Goal: Book appointment/travel/reservation

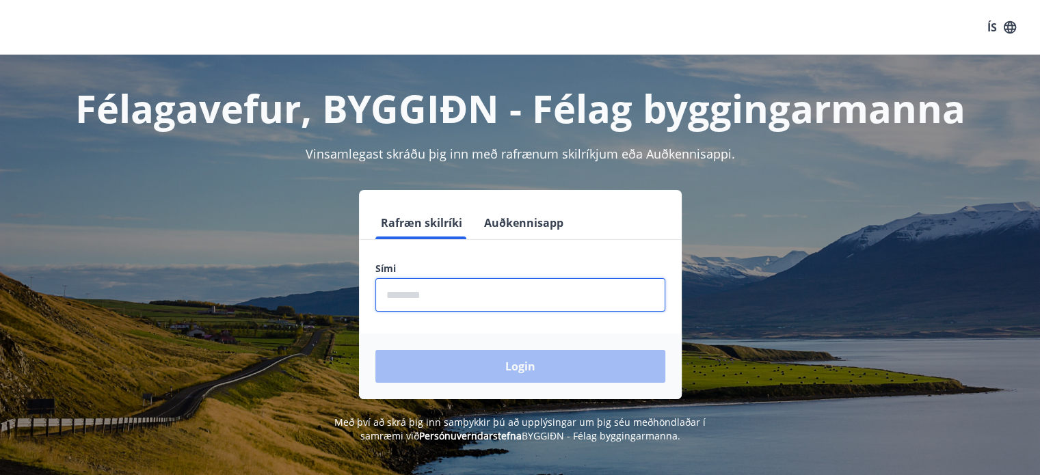
click at [601, 299] on input "phone" at bounding box center [520, 295] width 290 height 34
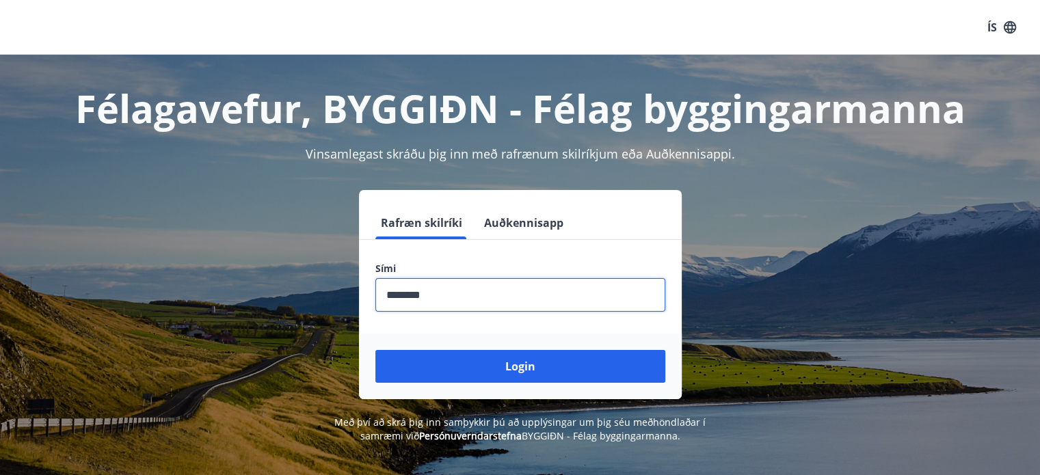
type input "********"
click at [375, 350] on button "Login" at bounding box center [520, 366] width 290 height 33
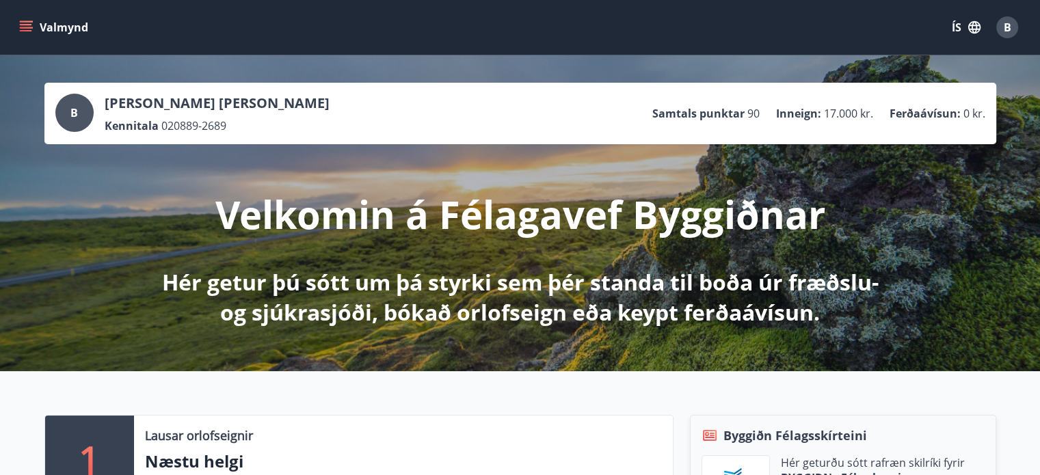
click at [30, 34] on icon "menu" at bounding box center [26, 28] width 14 height 14
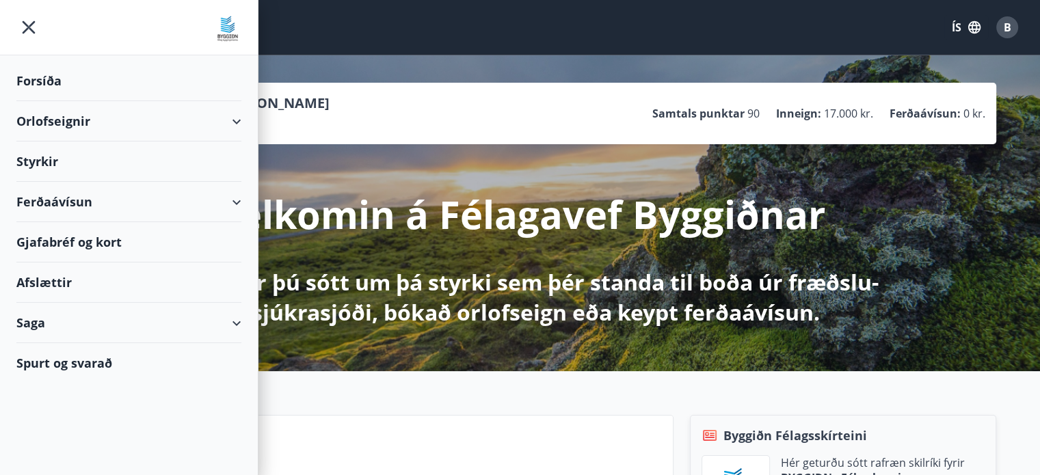
click at [174, 114] on div "Orlofseignir" at bounding box center [128, 121] width 225 height 40
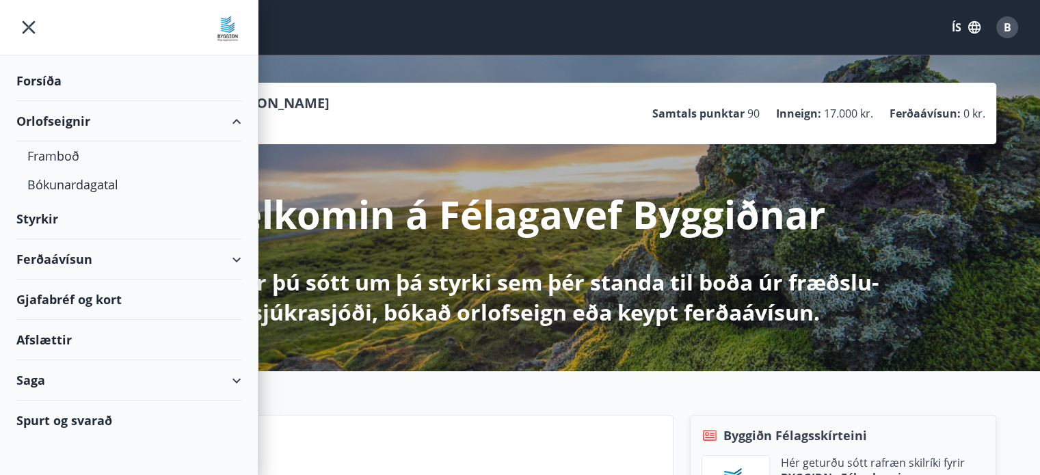
click at [174, 114] on div "Orlofseignir" at bounding box center [128, 121] width 225 height 40
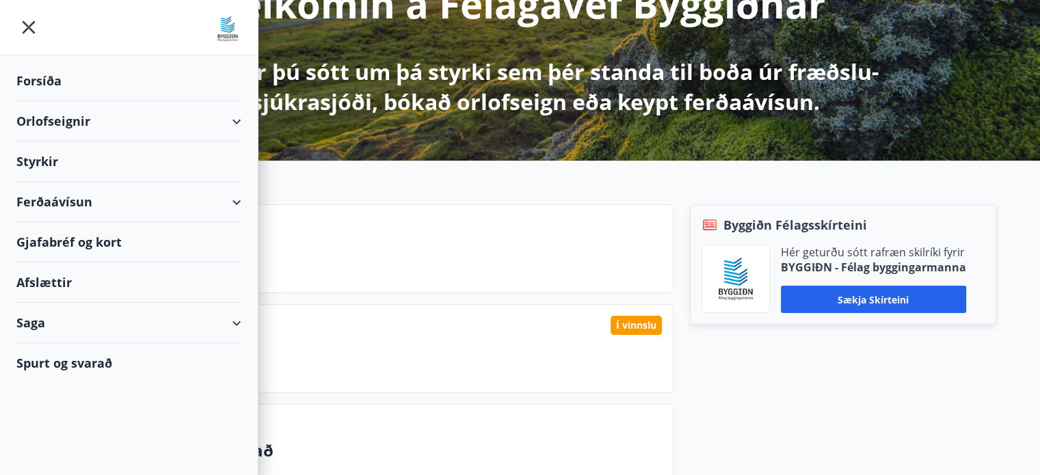
scroll to position [219, 0]
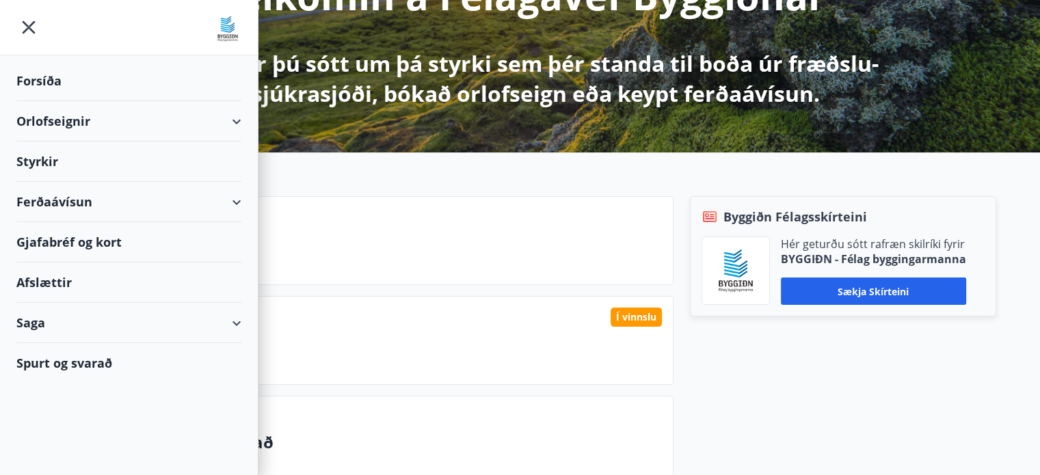
click at [731, 386] on div "Byggiðn Félagsskírteini Hér geturðu sótt rafræn skilríki fyrir BYGGIÐN - Félag …" at bounding box center [835, 345] width 323 height 299
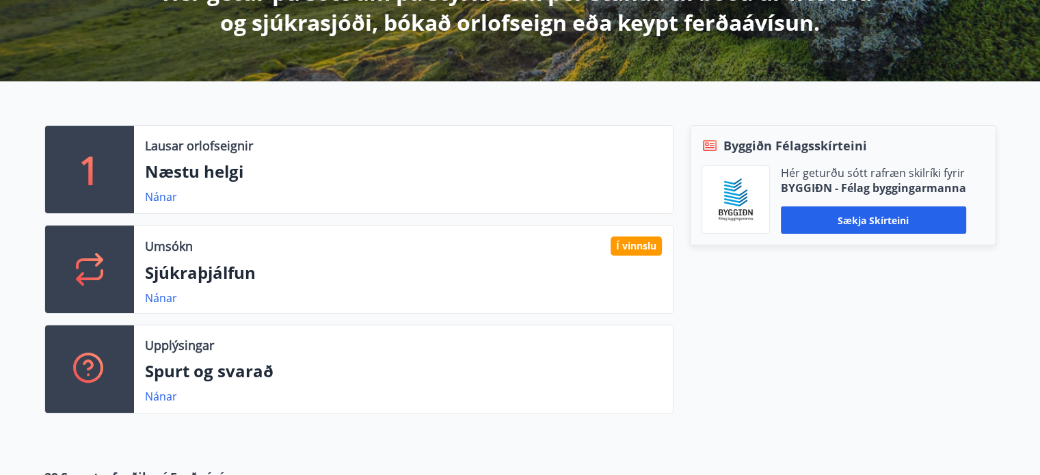
scroll to position [289, 0]
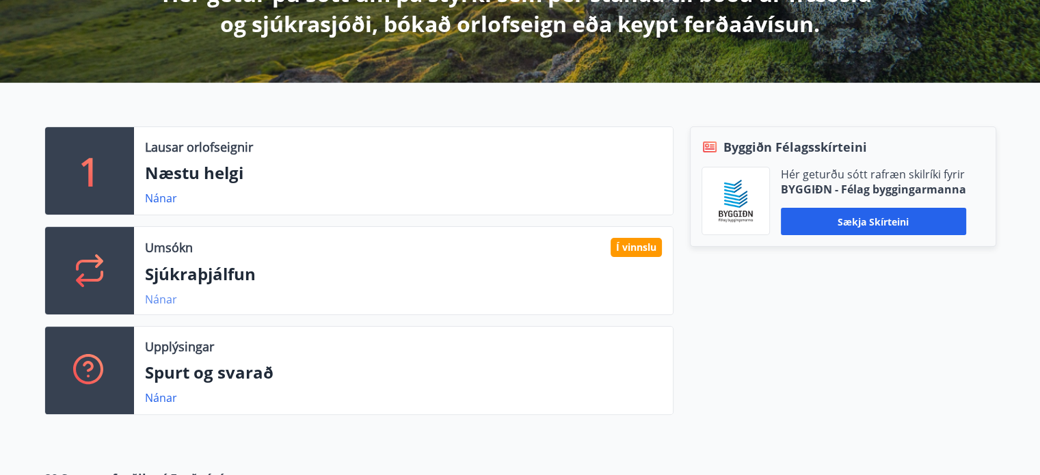
click at [157, 299] on link "Nánar" at bounding box center [161, 299] width 32 height 15
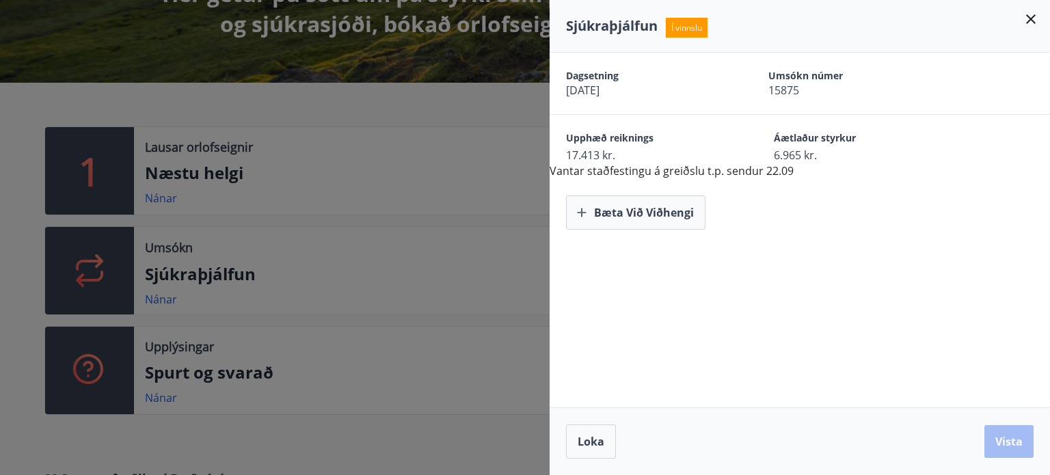
click at [796, 321] on div "Dagsetning [DATE] Umsókn númer 15875 Upphæð reiknings 17.413 kr. Áætlaður styrk…" at bounding box center [800, 230] width 501 height 355
click at [1034, 18] on icon at bounding box center [1031, 19] width 16 height 16
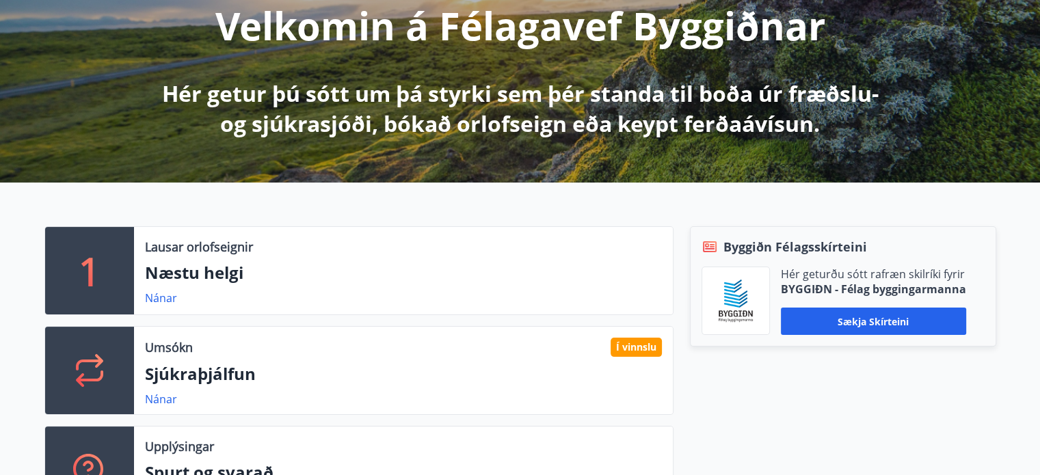
scroll to position [0, 0]
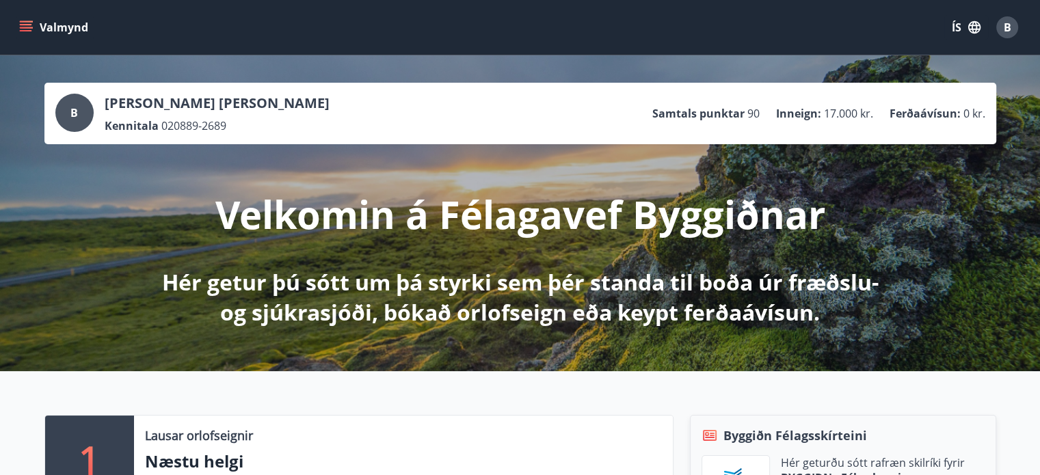
click at [25, 23] on icon "menu" at bounding box center [26, 28] width 14 height 14
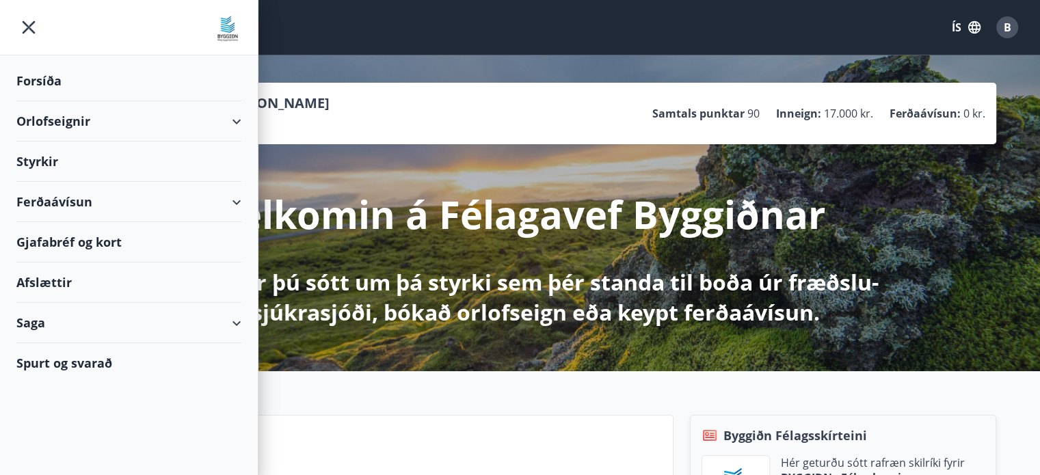
click at [143, 166] on div "Styrkir" at bounding box center [128, 162] width 225 height 40
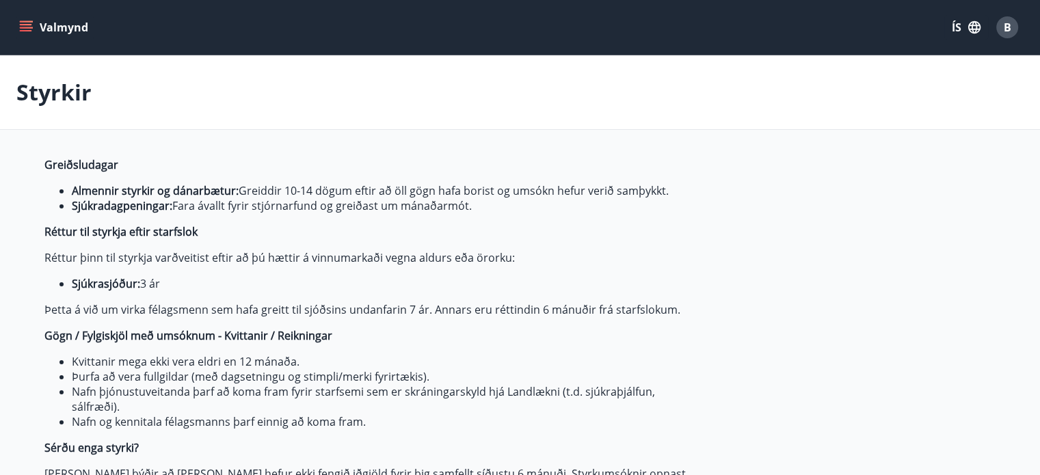
type input "***"
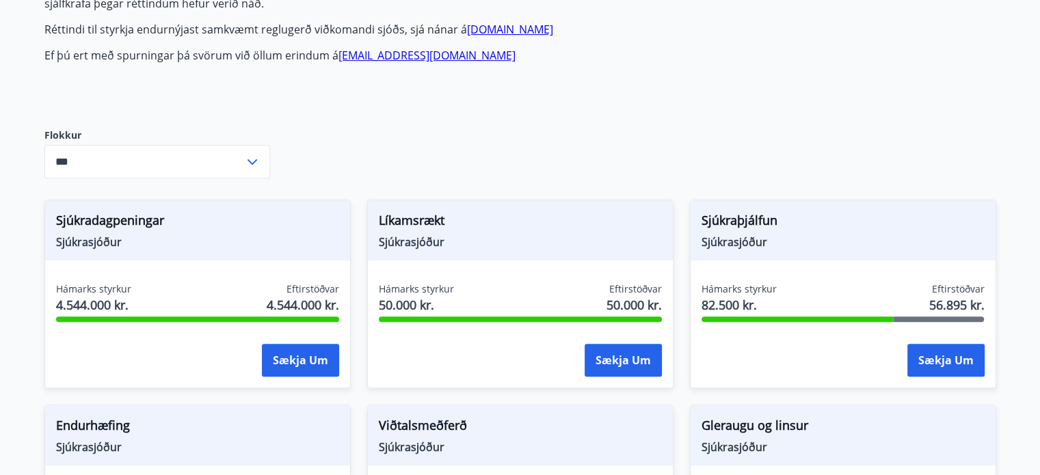
scroll to position [486, 0]
click at [222, 160] on input "***" at bounding box center [144, 161] width 200 height 34
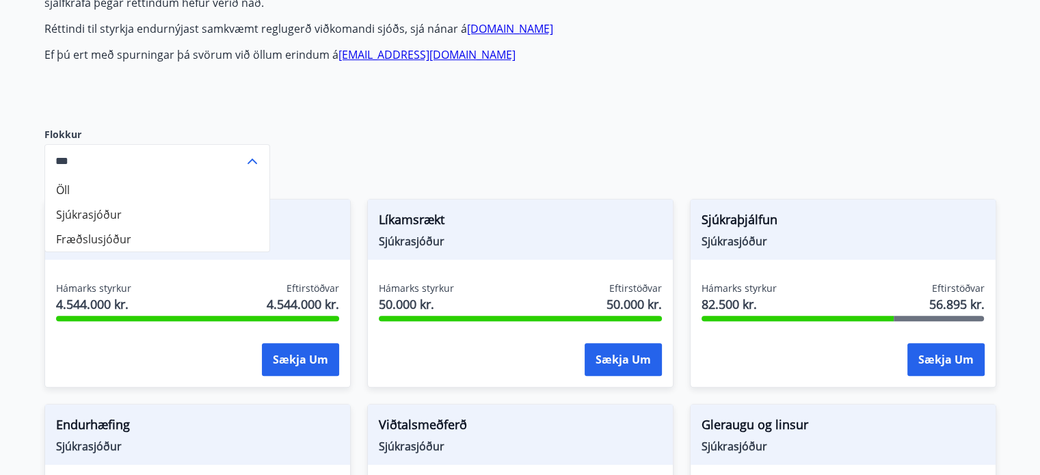
click at [255, 167] on icon at bounding box center [252, 161] width 16 height 16
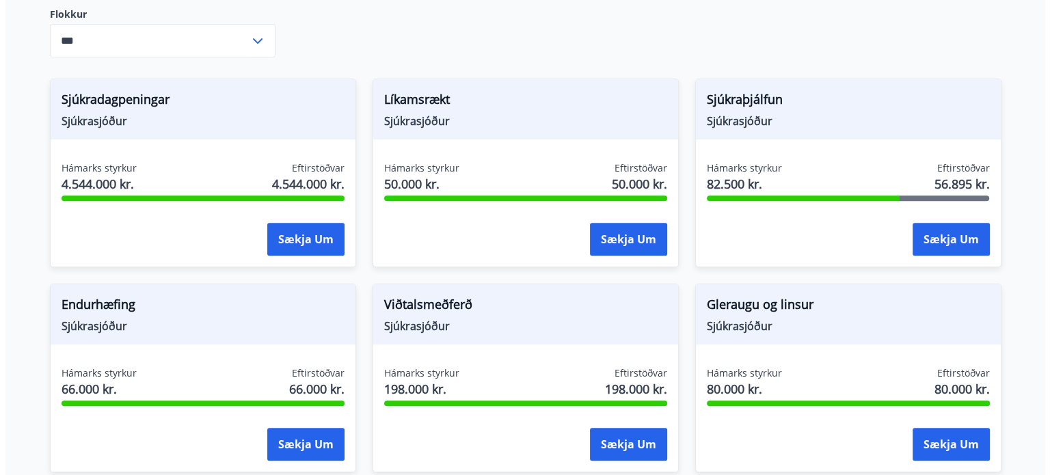
scroll to position [607, 0]
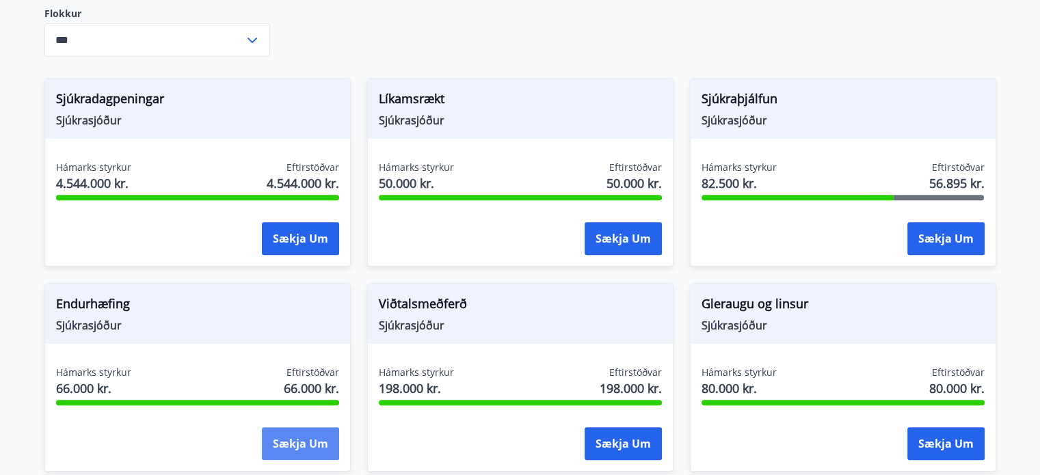
click at [293, 440] on button "Sækja um" at bounding box center [300, 443] width 77 height 33
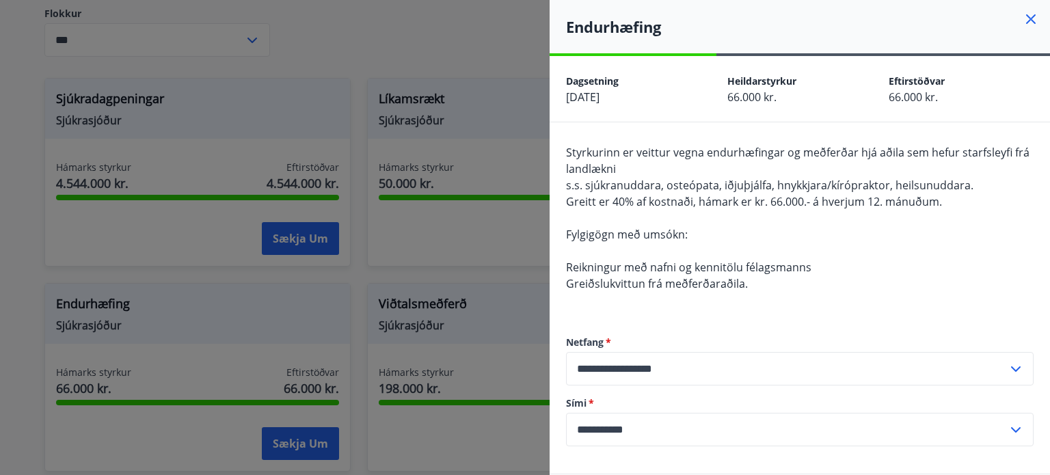
click at [479, 241] on div at bounding box center [525, 237] width 1050 height 475
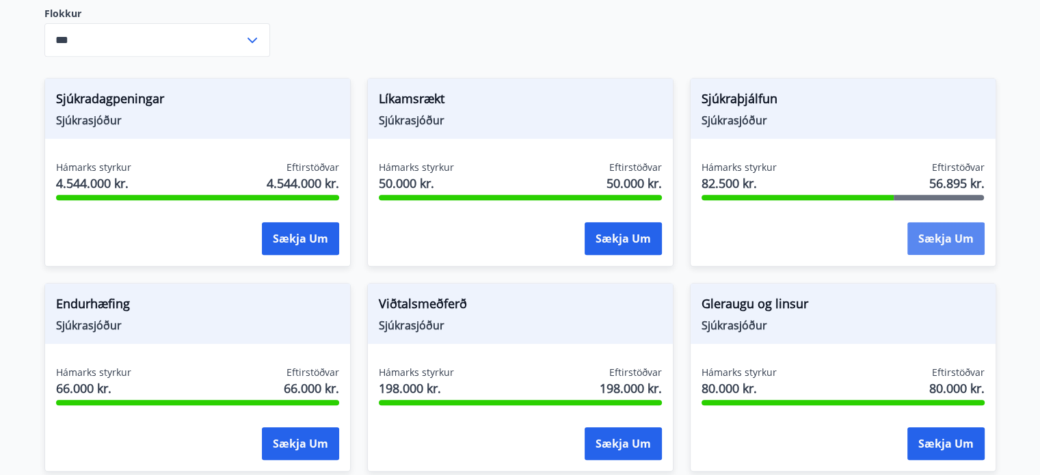
click at [963, 241] on button "Sækja um" at bounding box center [945, 238] width 77 height 33
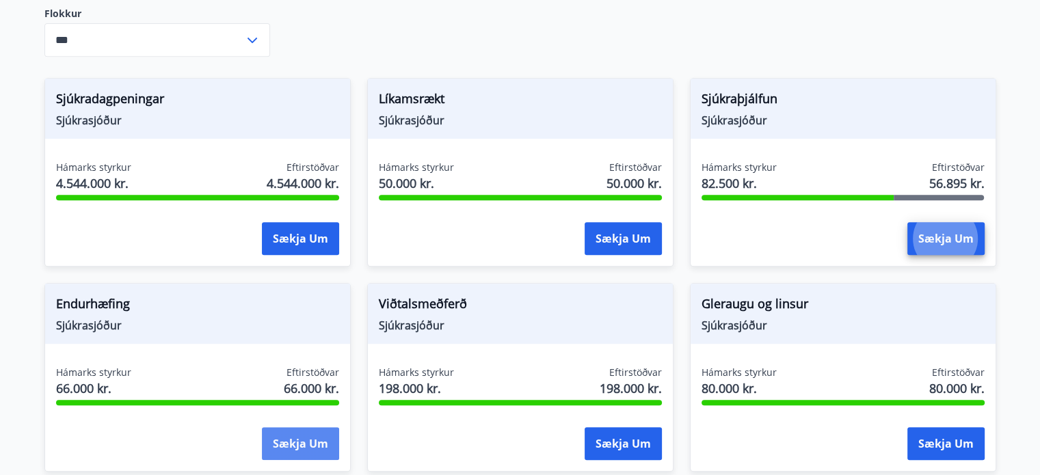
click at [282, 436] on button "Sækja um" at bounding box center [300, 443] width 77 height 33
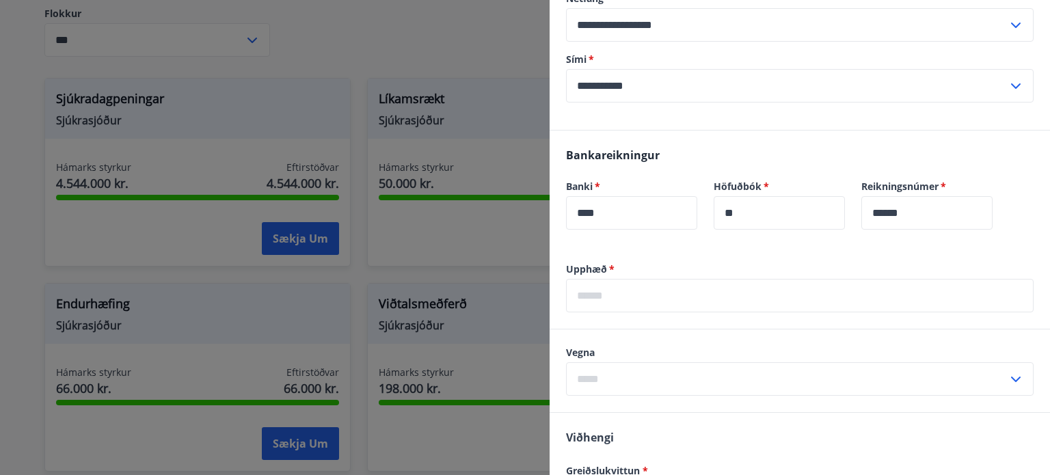
scroll to position [449, 0]
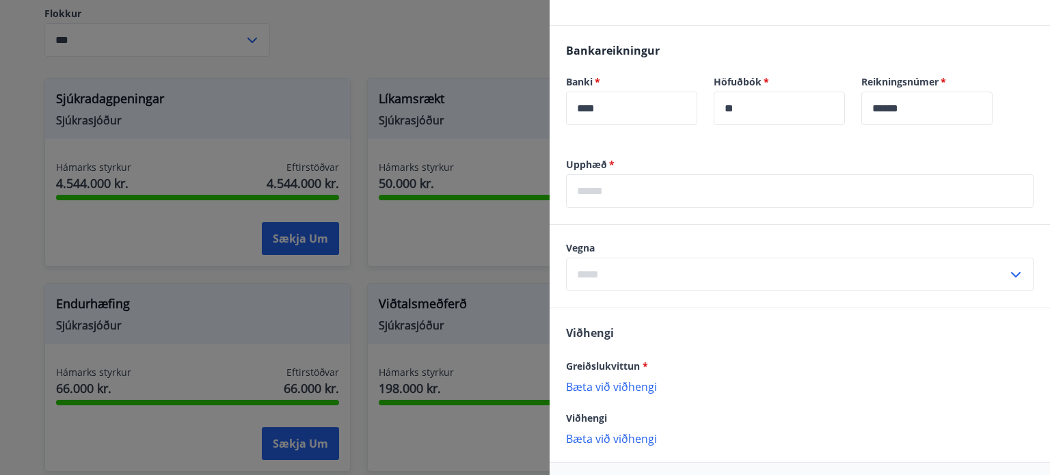
click at [673, 268] on input "text" at bounding box center [787, 275] width 442 height 34
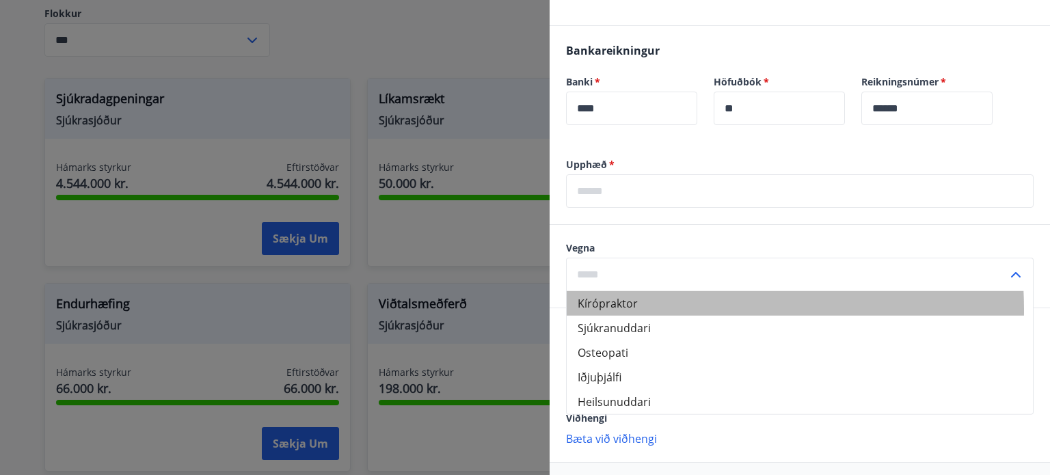
click at [658, 308] on li "Kírópraktor" at bounding box center [800, 303] width 466 height 25
type input "**********"
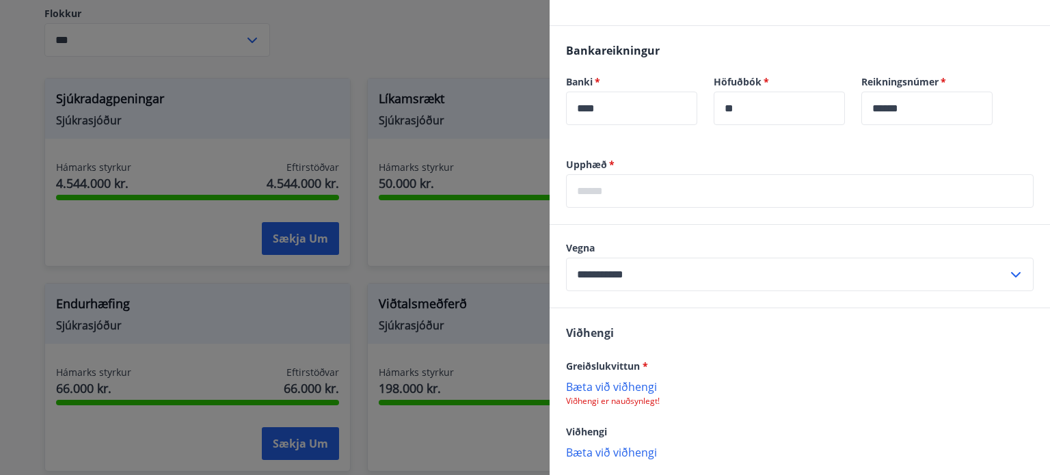
click at [701, 362] on div "Greiðslukvittun *" at bounding box center [800, 366] width 468 height 16
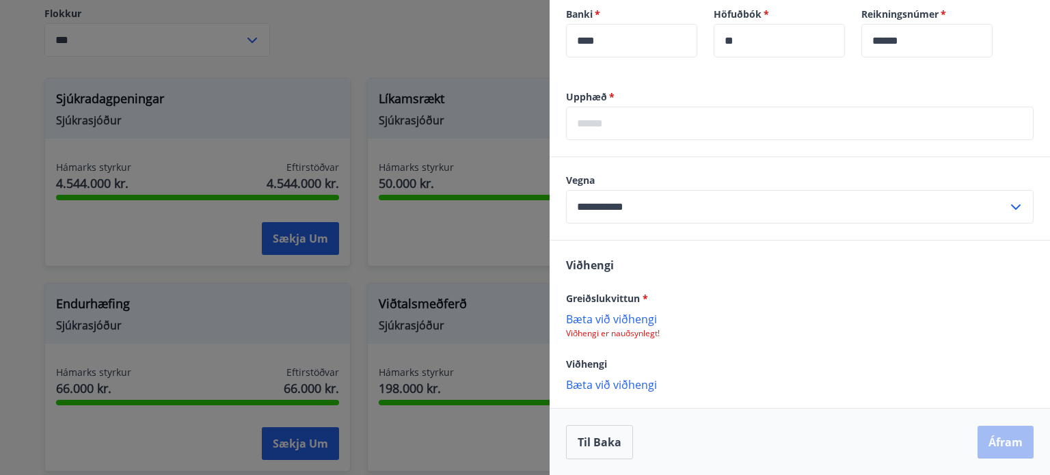
click at [633, 319] on p "Bæta við viðhengi" at bounding box center [800, 319] width 468 height 14
click at [842, 447] on div "Til baka Áfram" at bounding box center [800, 444] width 468 height 34
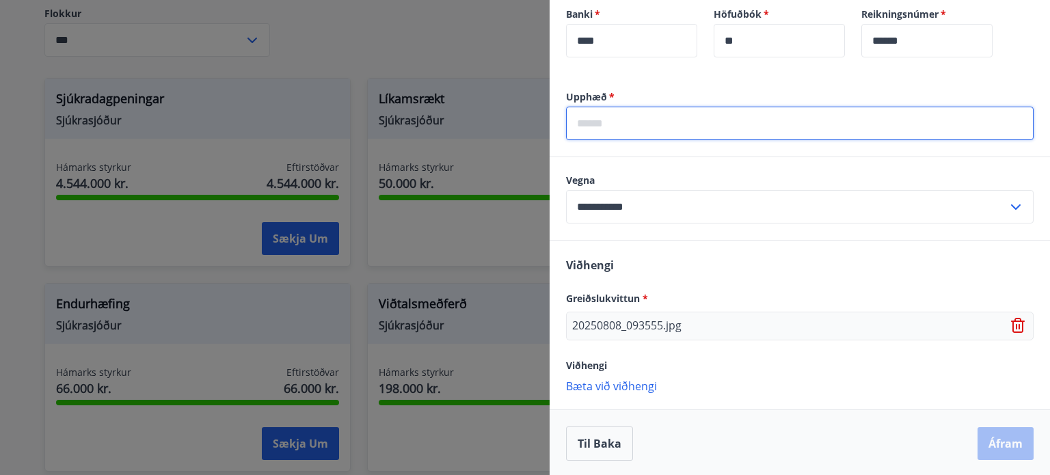
click at [708, 124] on input "text" at bounding box center [800, 124] width 468 height 34
type input "*****"
click at [712, 154] on div "Upphæð   * ***** ​" at bounding box center [800, 123] width 501 height 66
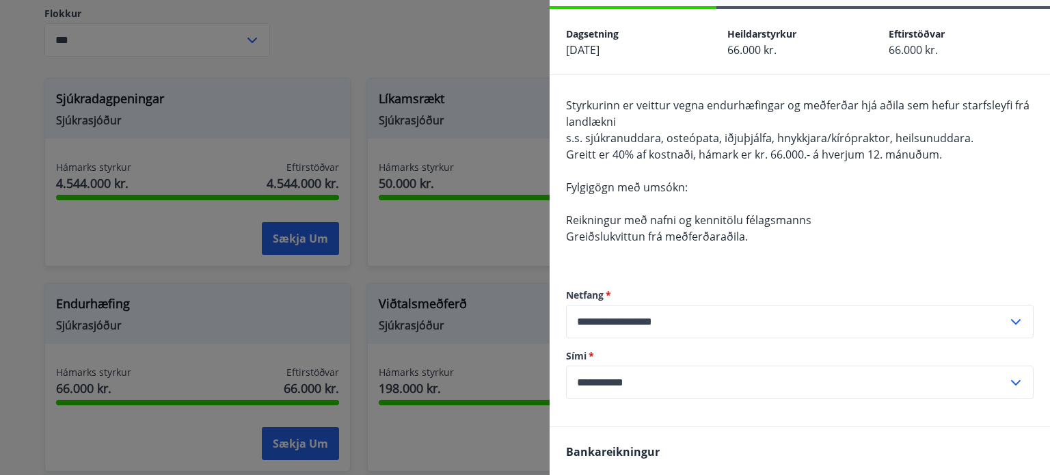
scroll to position [49, 0]
click at [878, 235] on div "Styrkurinn er veittur vegna endurhæfingar og meðferðar hjá aðila sem hefur star…" at bounding box center [800, 178] width 468 height 164
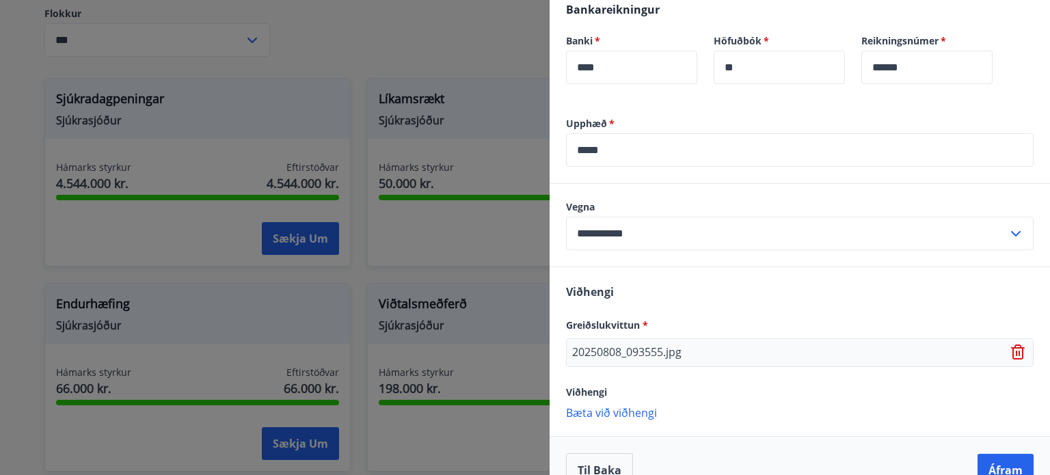
scroll to position [517, 0]
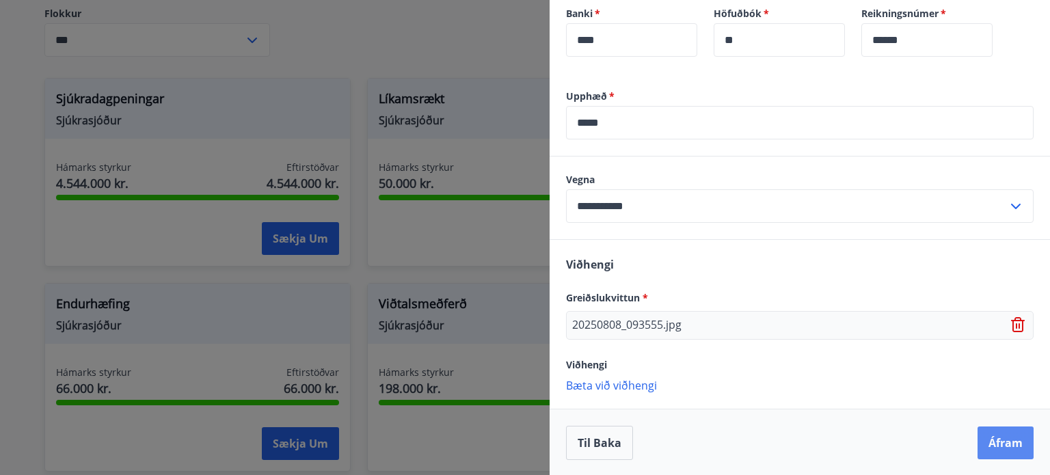
click at [992, 438] on button "Áfram" at bounding box center [1006, 443] width 56 height 33
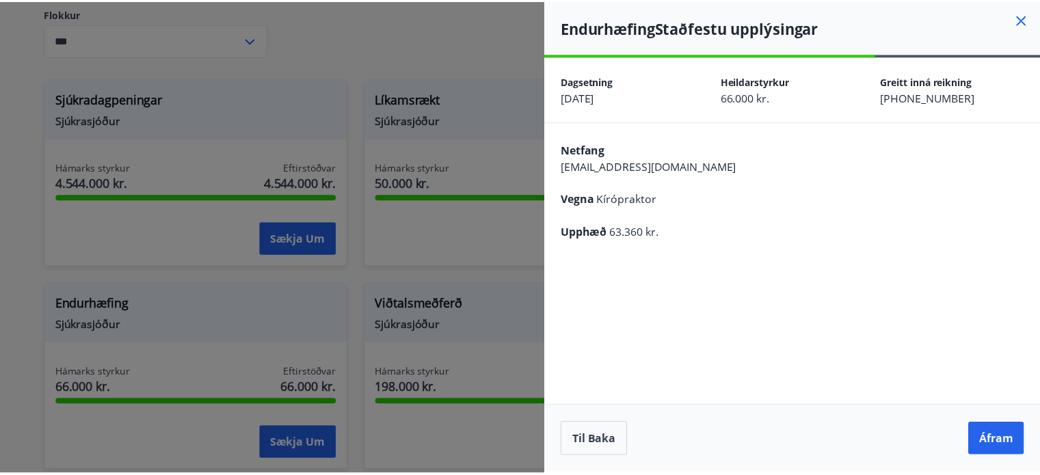
scroll to position [0, 0]
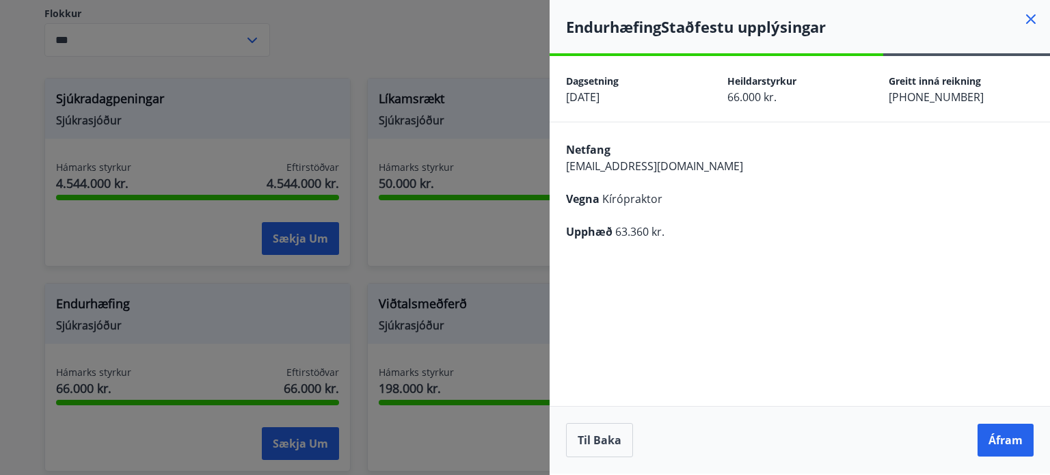
click at [854, 317] on div "**********" at bounding box center [800, 265] width 501 height 418
click at [1000, 442] on button "Áfram" at bounding box center [1006, 440] width 56 height 33
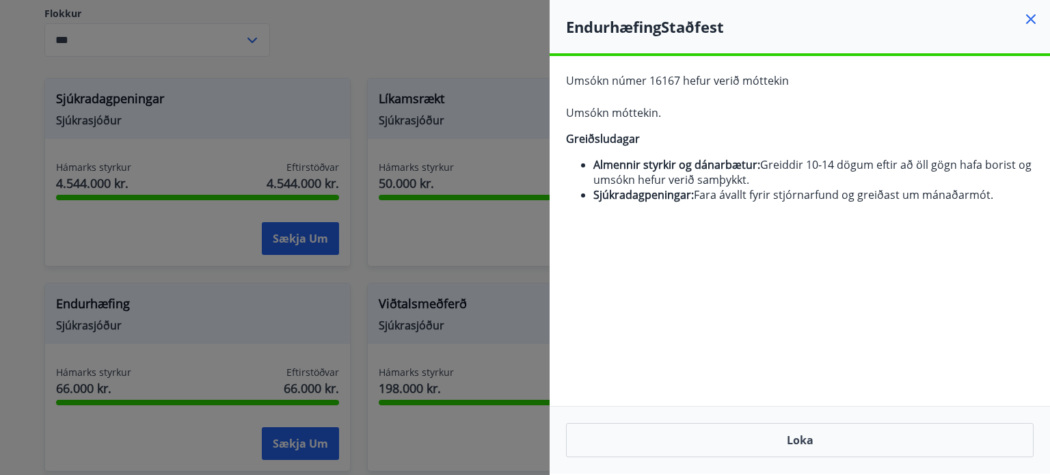
click at [892, 296] on div "**********" at bounding box center [800, 265] width 501 height 418
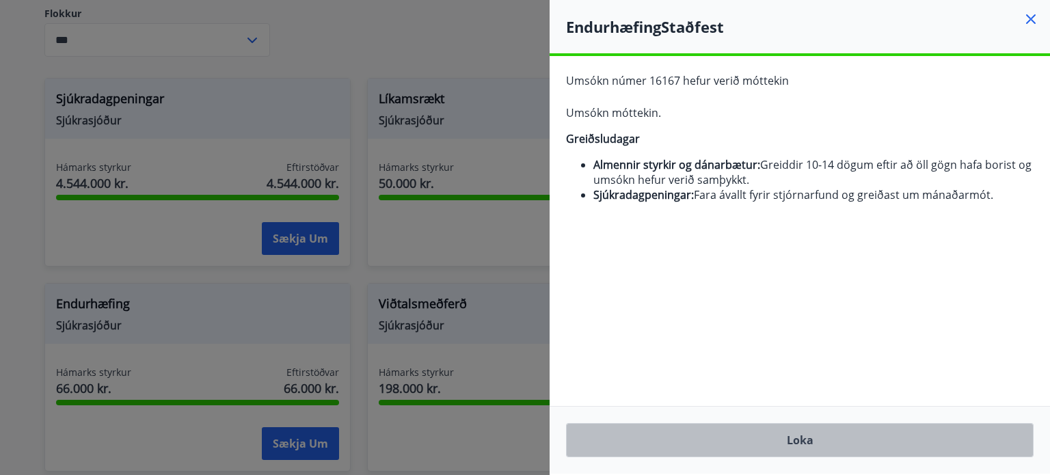
click at [853, 437] on button "Loka" at bounding box center [800, 440] width 468 height 34
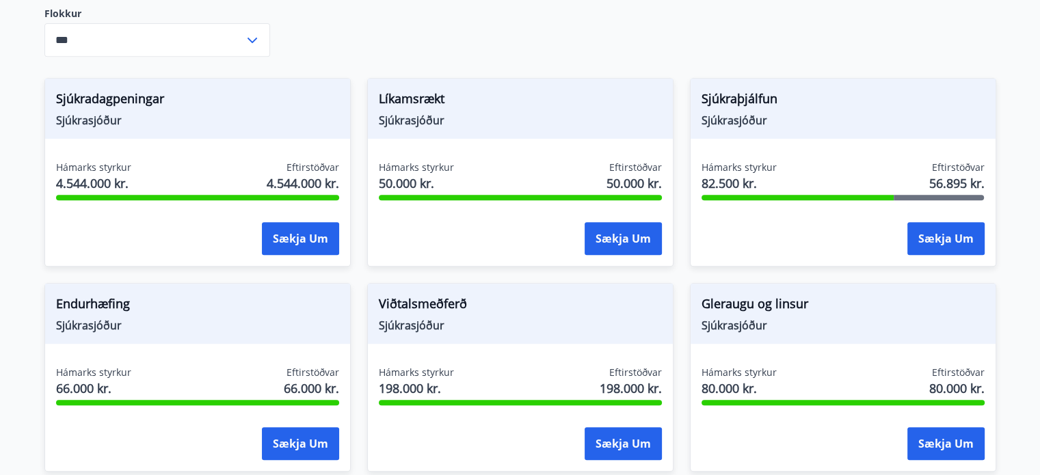
click at [1011, 289] on div "Greiðsludagar Almennir styrkir og dánarbætur: Greiddir 10-14 dögum eftir að öll…" at bounding box center [520, 429] width 985 height 1759
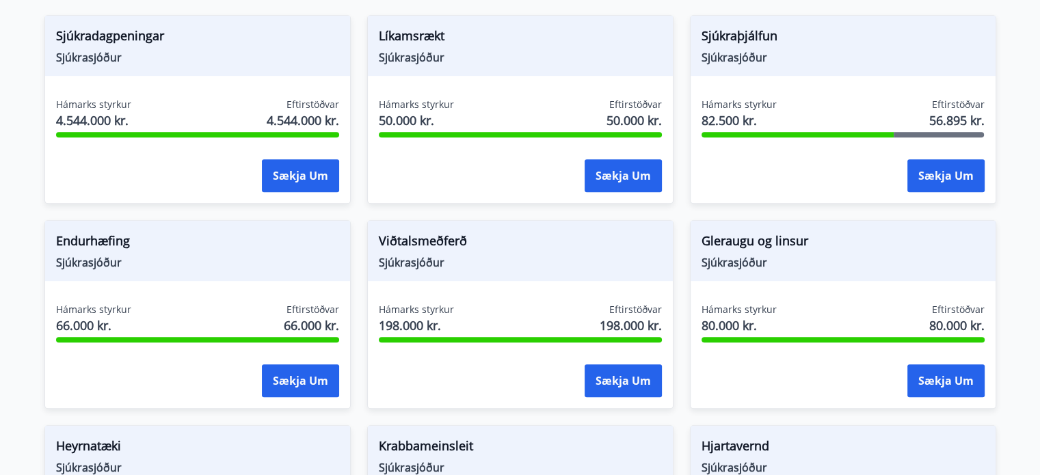
scroll to position [674, 0]
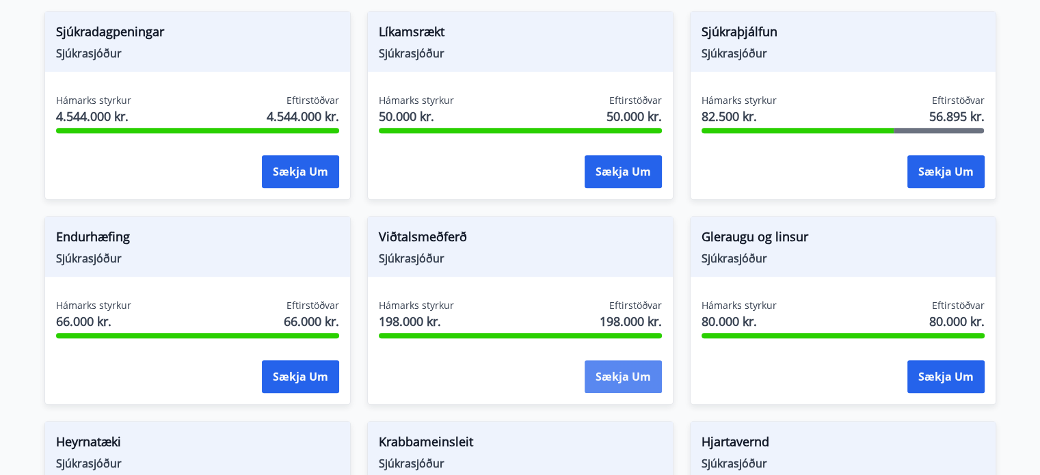
click at [619, 368] on button "Sækja um" at bounding box center [623, 376] width 77 height 33
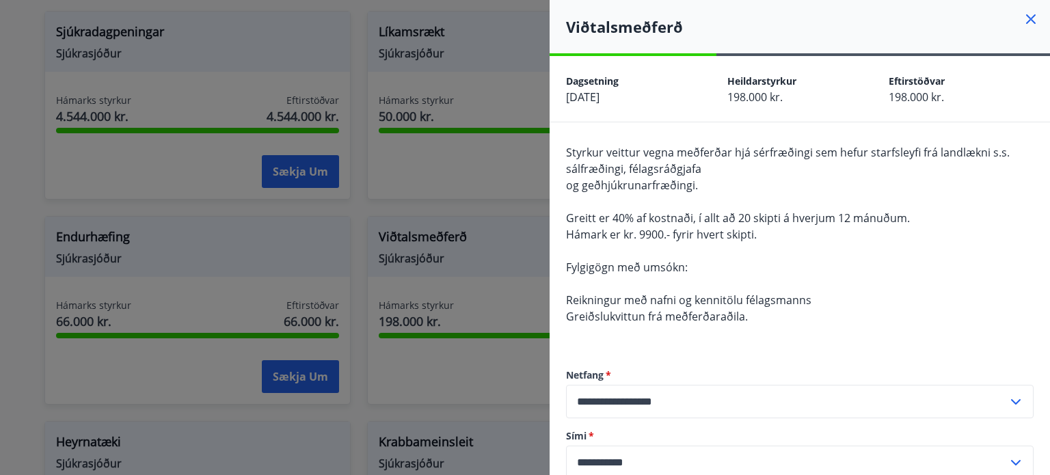
click at [632, 341] on div "**********" at bounding box center [800, 423] width 468 height 165
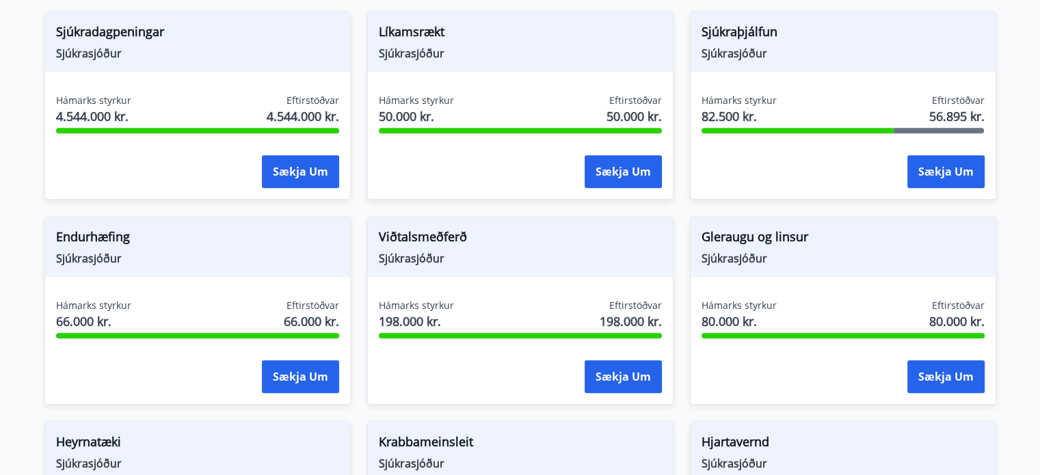
drag, startPoint x: 1000, startPoint y: 253, endPoint x: 1013, endPoint y: 253, distance: 13.7
click at [1013, 253] on main "Styrkir Greiðsludagar Almennir styrkir og dánarbætur: Greiddir 10-14 dögum efti…" at bounding box center [520, 311] width 1040 height 1861
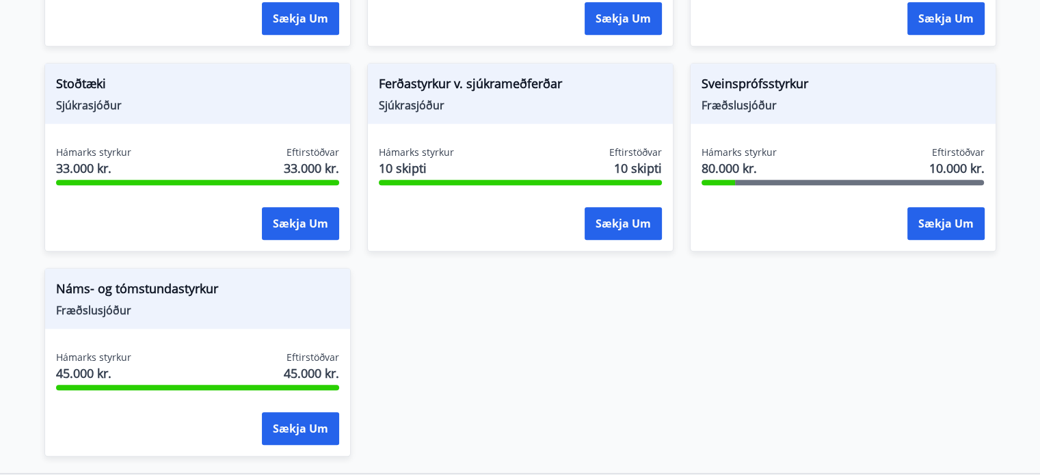
scroll to position [1443, 0]
click at [312, 215] on button "Sækja um" at bounding box center [300, 223] width 77 height 33
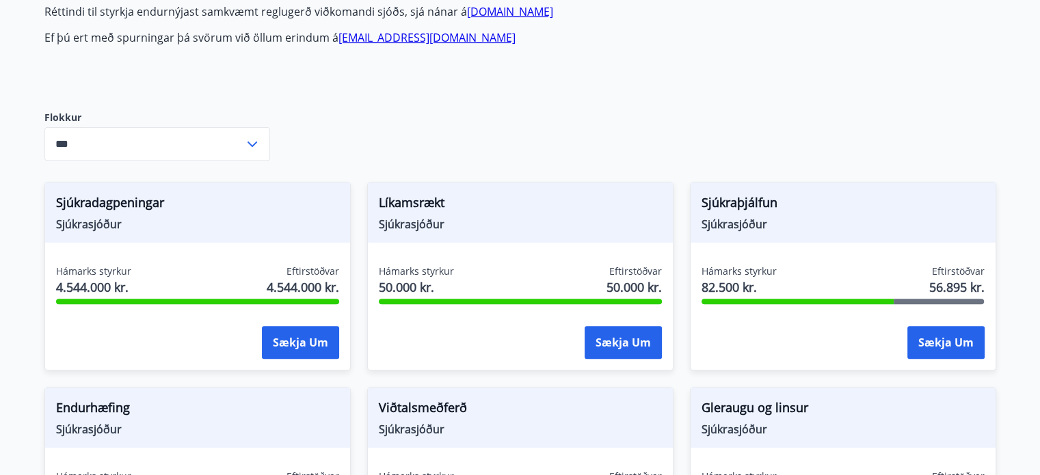
scroll to position [0, 0]
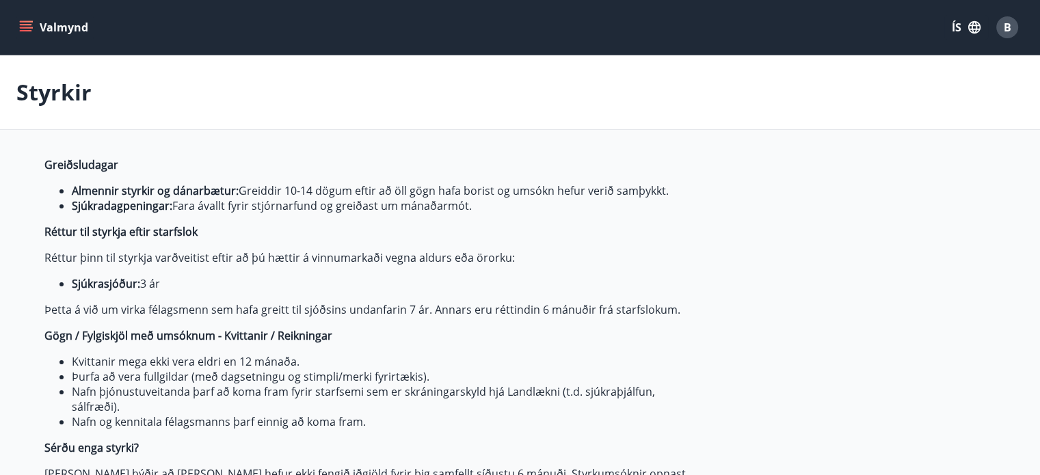
click at [30, 34] on button "Valmynd" at bounding box center [54, 27] width 77 height 25
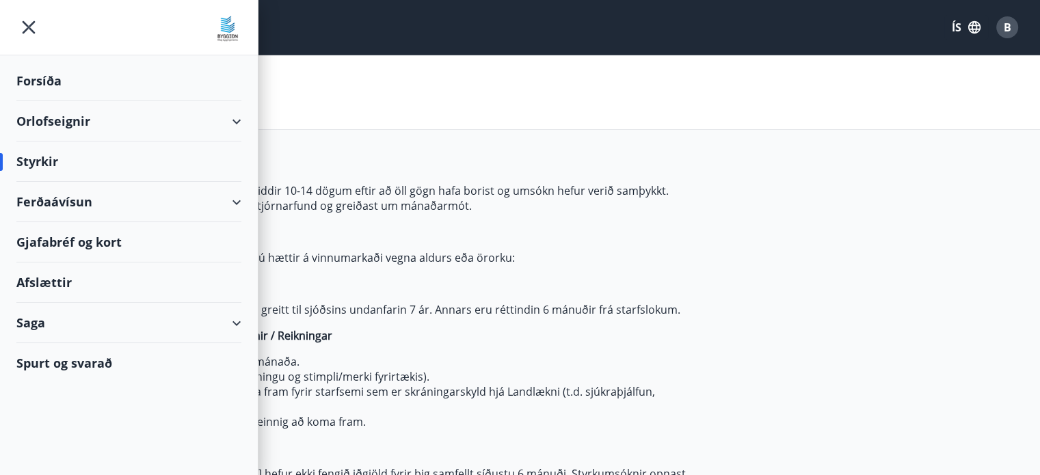
click at [79, 120] on div "Orlofseignir" at bounding box center [128, 121] width 225 height 40
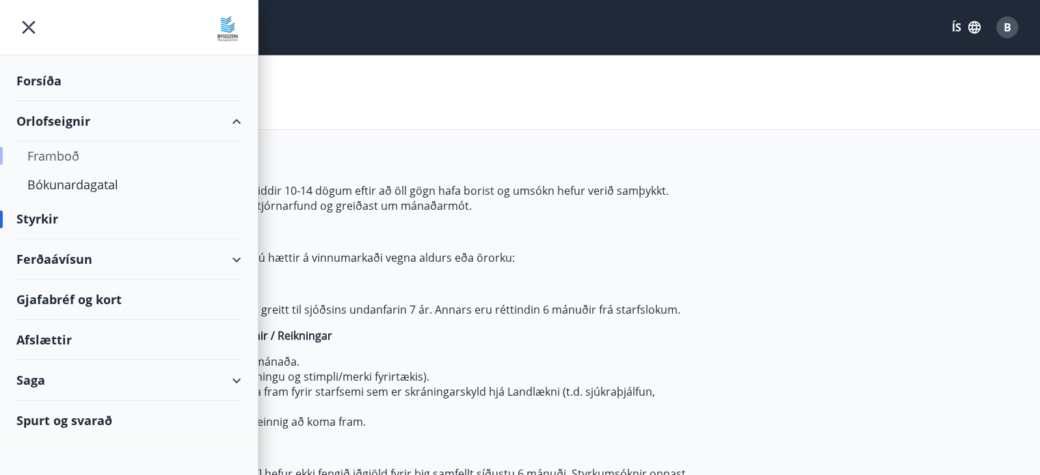
click at [62, 157] on div "Framboð" at bounding box center [128, 156] width 203 height 29
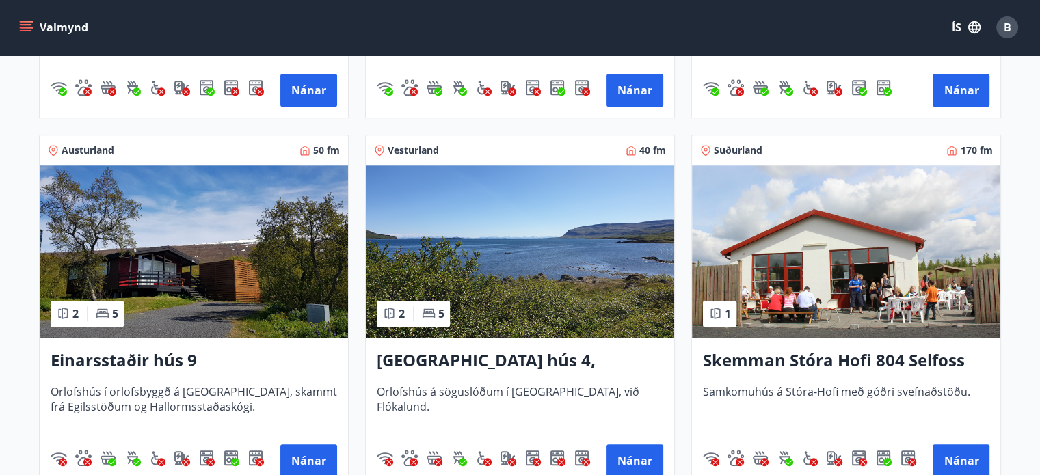
scroll to position [1320, 0]
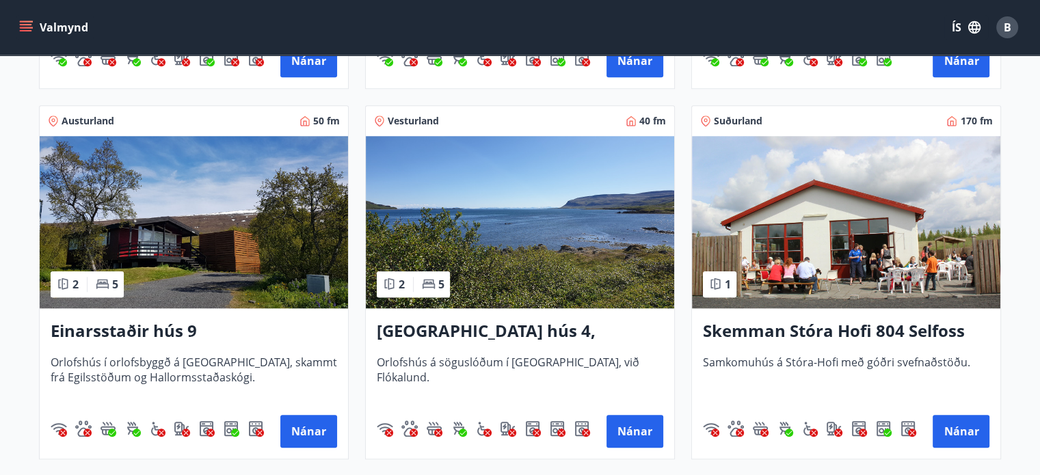
click at [427, 337] on h3 "[GEOGRAPHIC_DATA] hús 4, [GEOGRAPHIC_DATA]" at bounding box center [520, 331] width 286 height 25
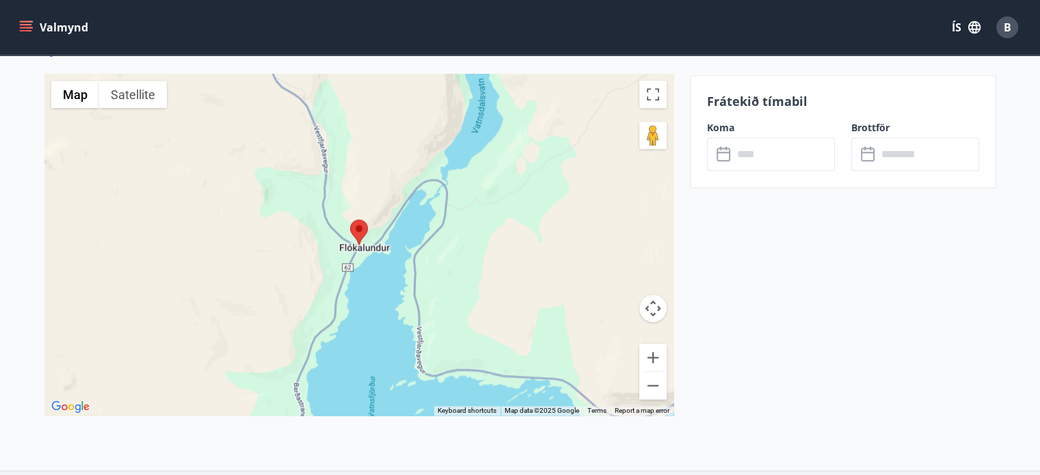
scroll to position [1720, 0]
click at [654, 388] on button "Zoom out" at bounding box center [652, 385] width 27 height 27
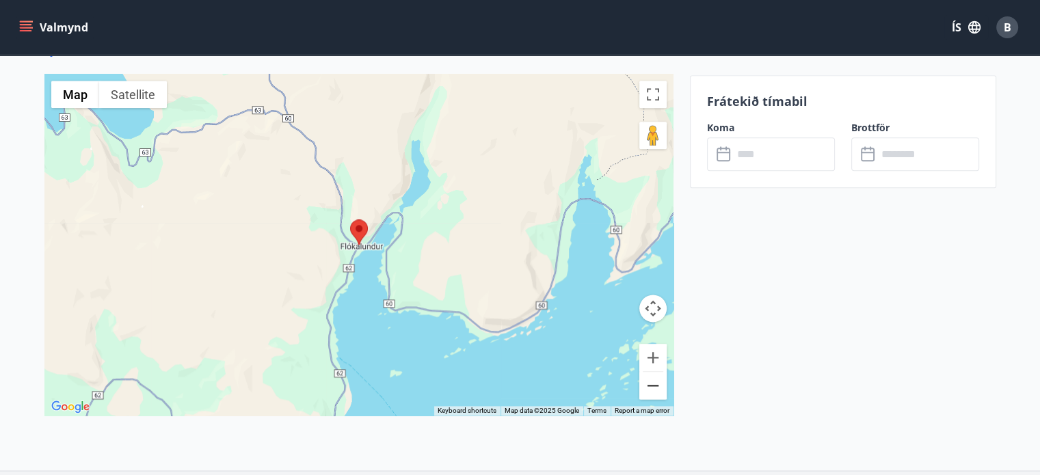
click at [654, 388] on button "Zoom out" at bounding box center [652, 385] width 27 height 27
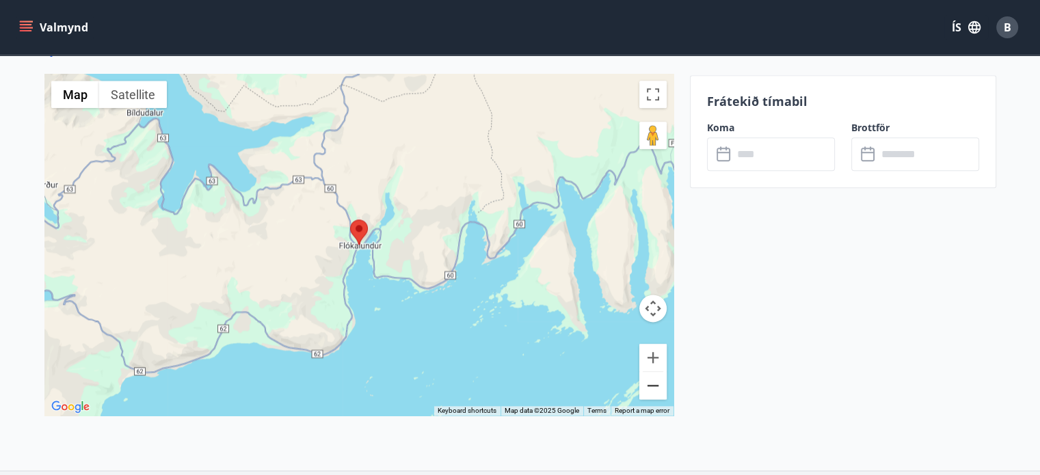
click at [654, 388] on button "Zoom out" at bounding box center [652, 385] width 27 height 27
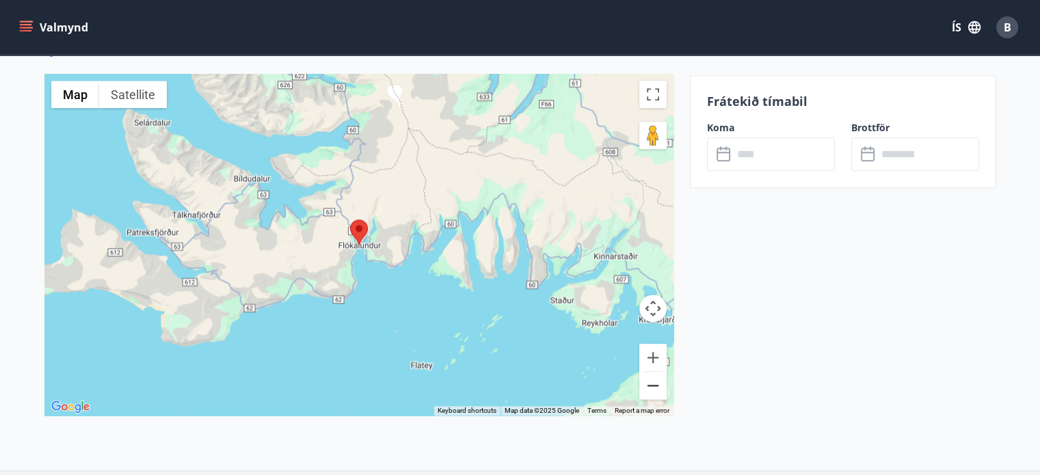
click at [654, 388] on button "Zoom out" at bounding box center [652, 385] width 27 height 27
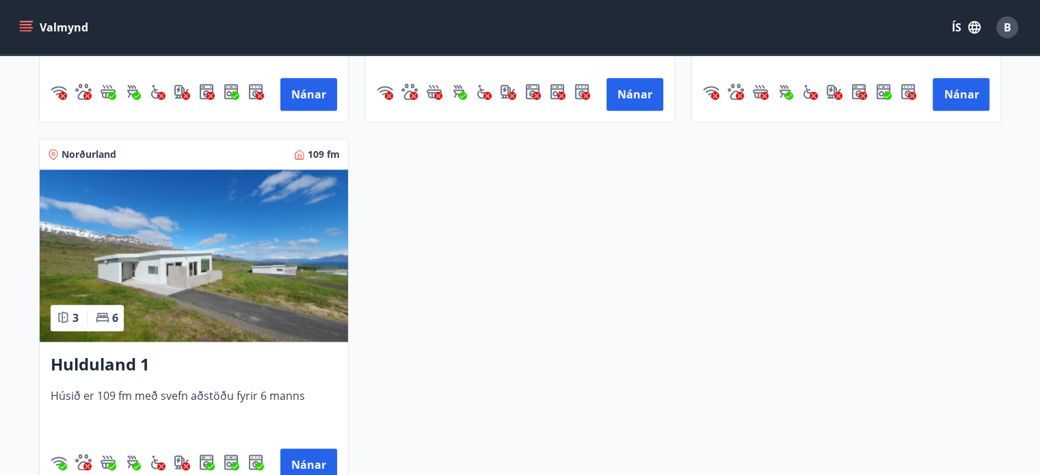
scroll to position [1660, 0]
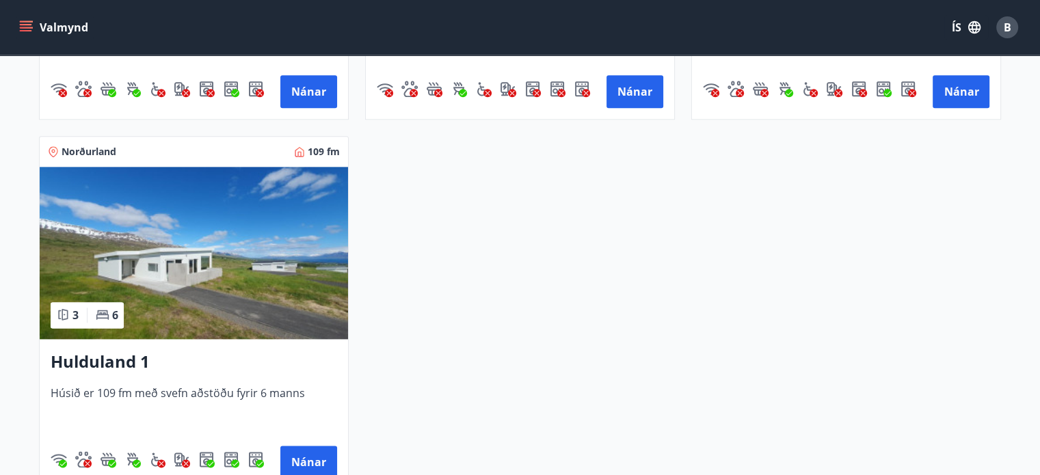
click at [133, 360] on h3 "Hulduland 1" at bounding box center [194, 362] width 286 height 25
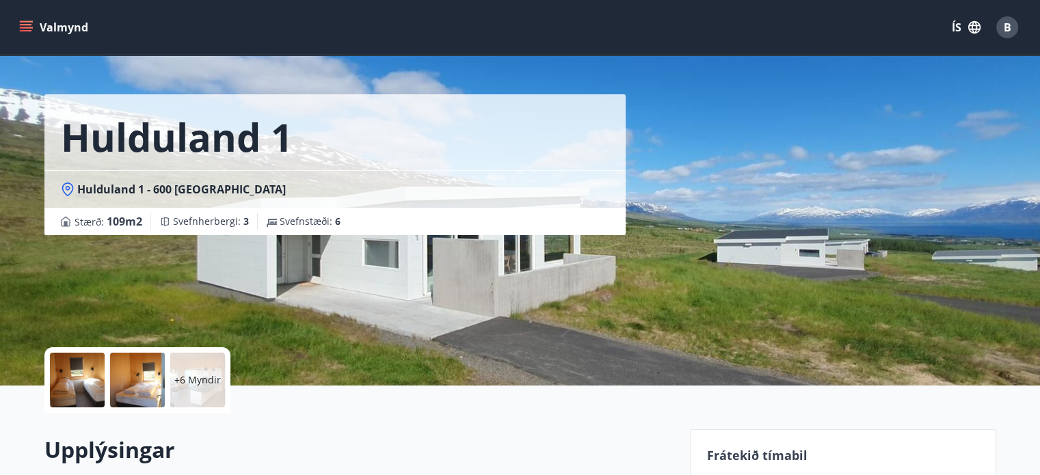
scroll to position [26, 0]
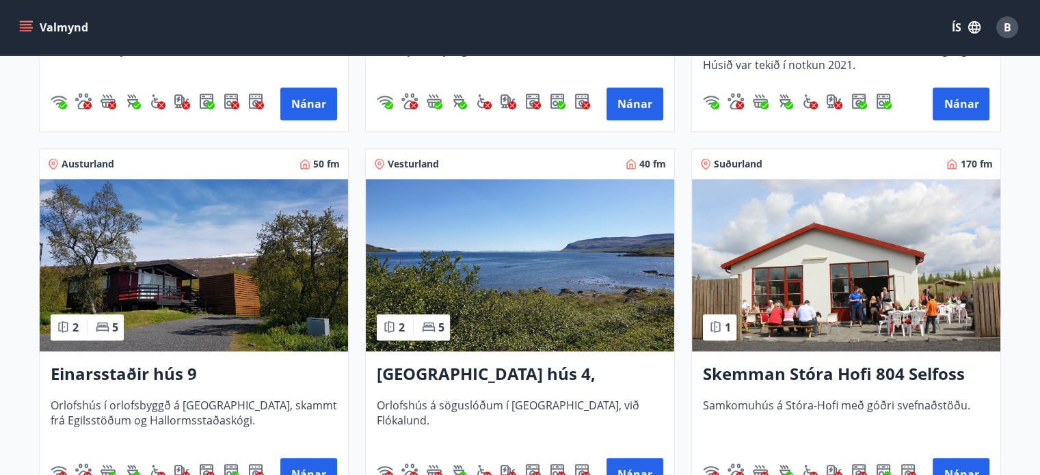
scroll to position [1277, 0]
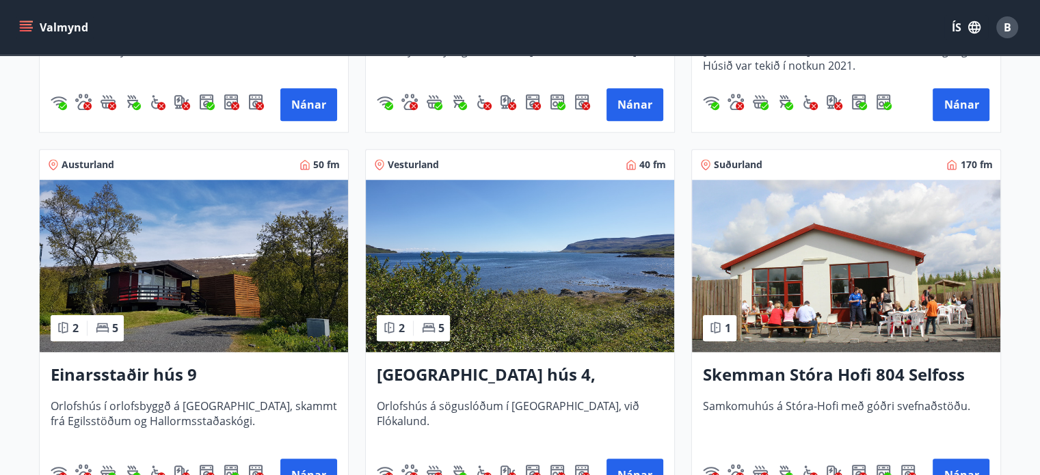
click at [252, 265] on img at bounding box center [194, 266] width 308 height 172
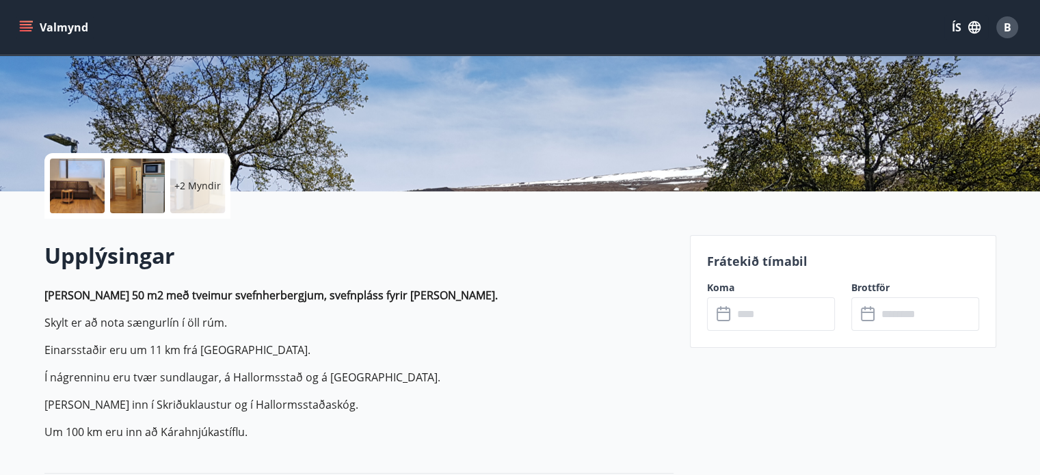
scroll to position [182, 0]
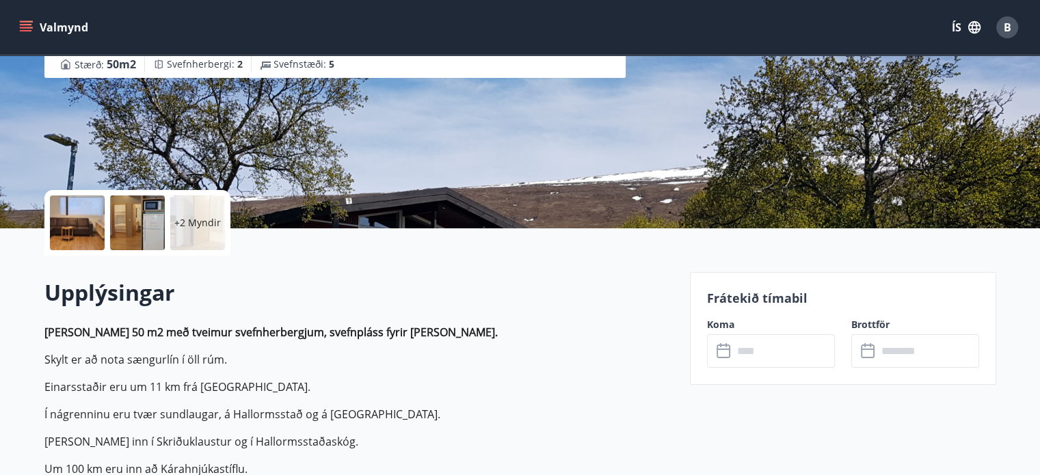
click at [81, 226] on div at bounding box center [77, 223] width 55 height 55
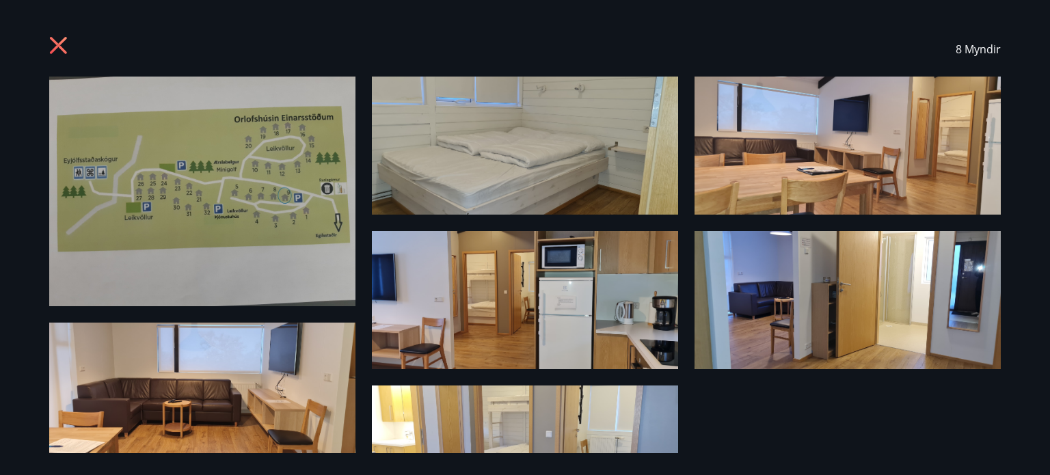
click at [19, 315] on div "8 Myndir" at bounding box center [525, 237] width 1050 height 475
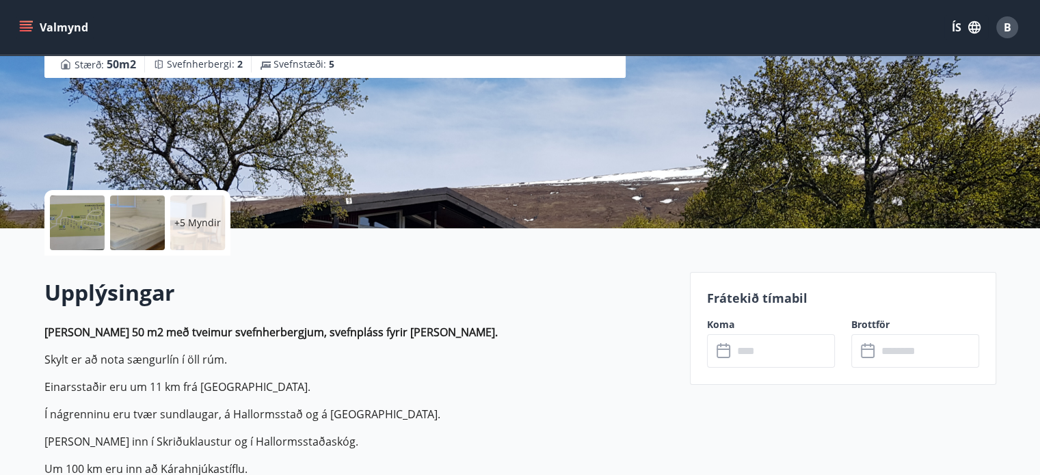
click at [63, 242] on div at bounding box center [77, 223] width 55 height 55
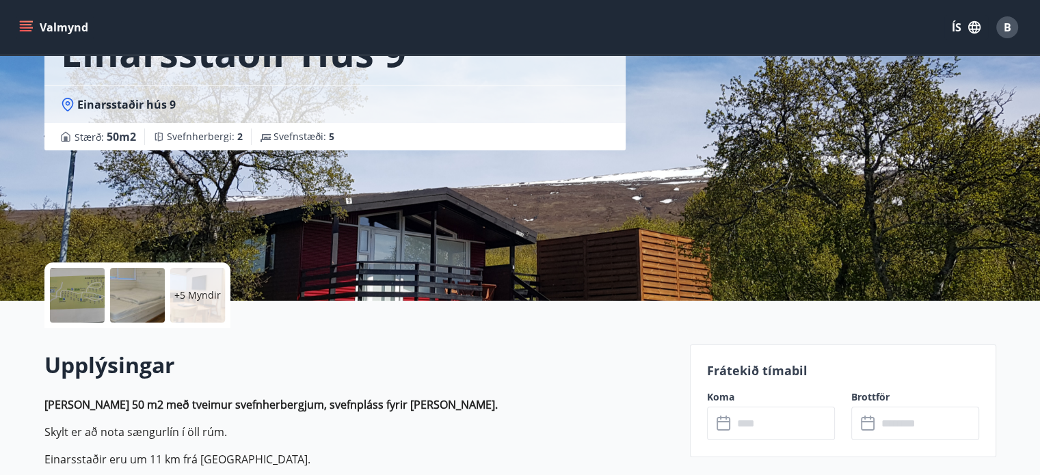
scroll to position [111, 0]
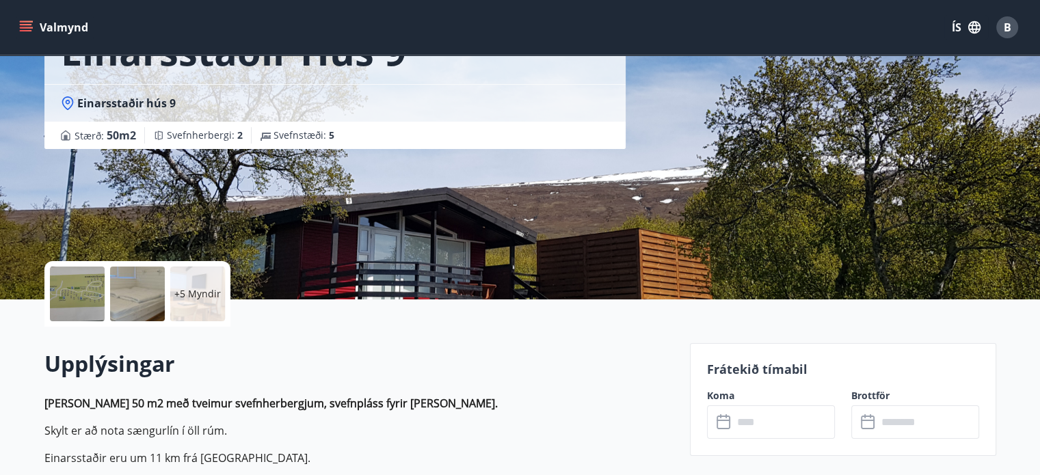
click at [82, 281] on div at bounding box center [77, 294] width 55 height 55
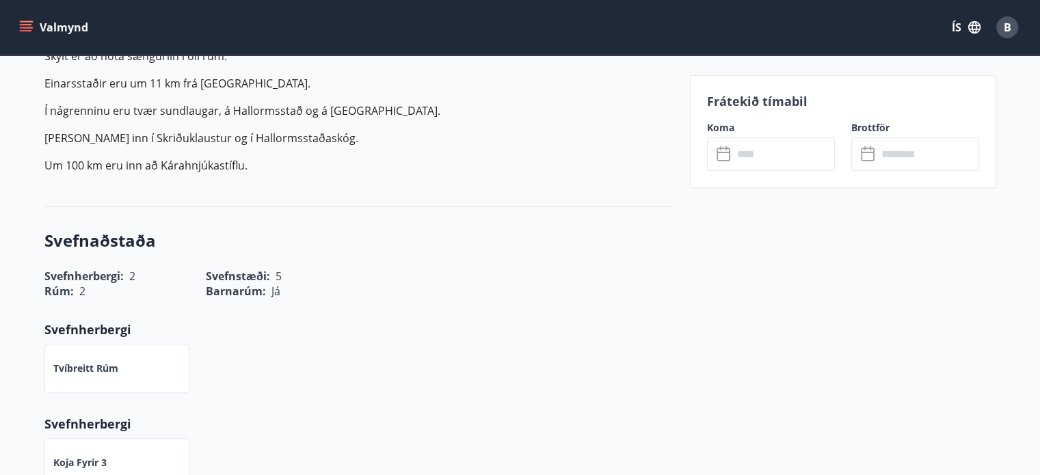
scroll to position [0, 0]
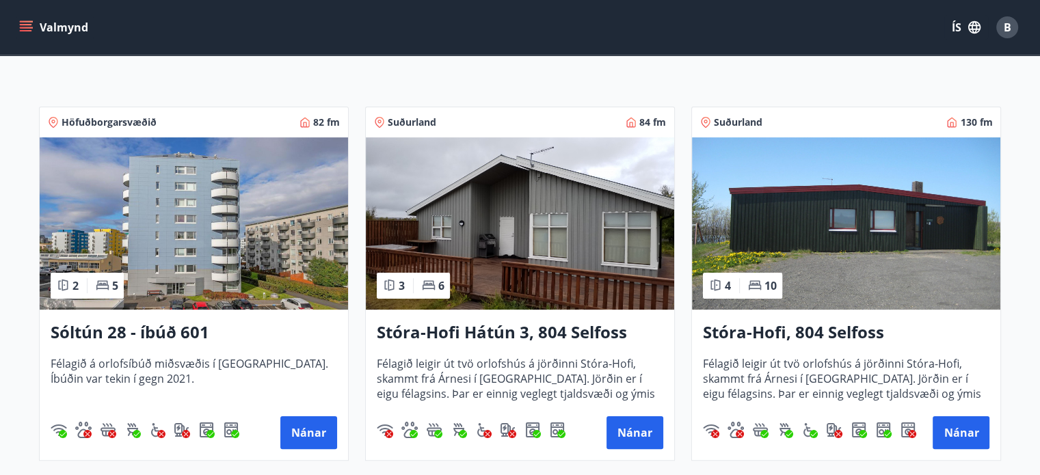
scroll to position [208, 0]
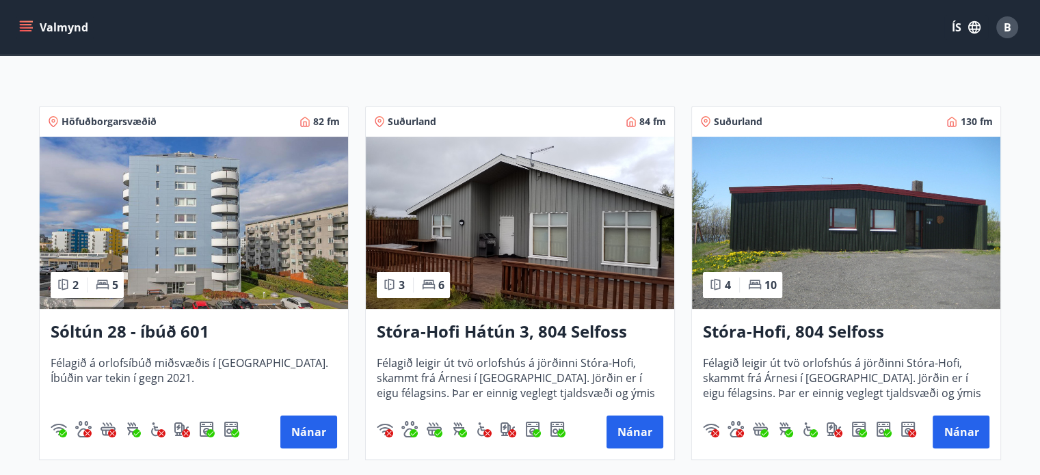
click at [747, 328] on h3 "Stóra-Hofi, 804 Selfoss" at bounding box center [846, 332] width 286 height 25
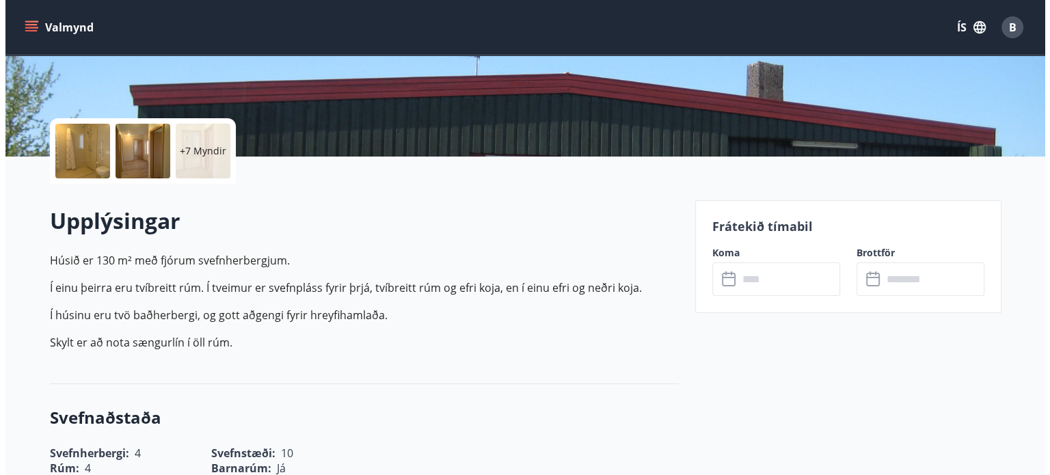
scroll to position [254, 0]
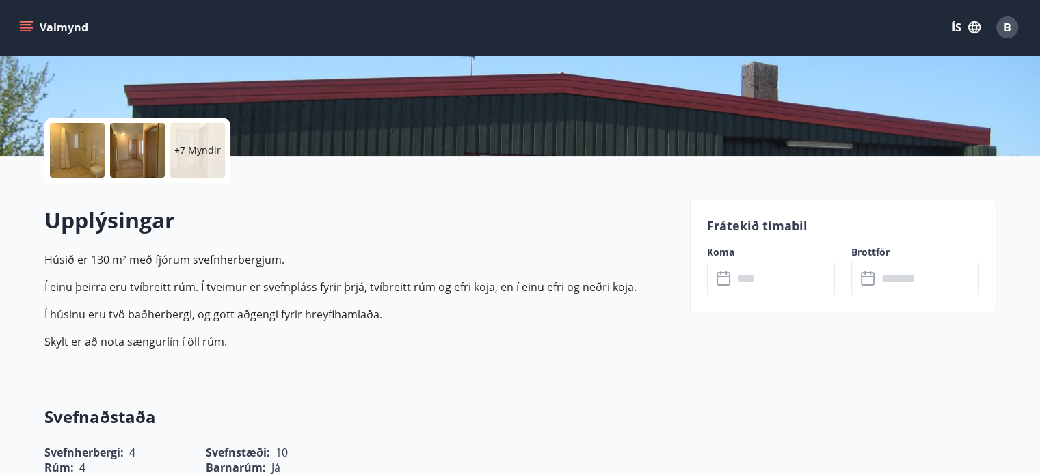
click at [90, 152] on div at bounding box center [77, 150] width 55 height 55
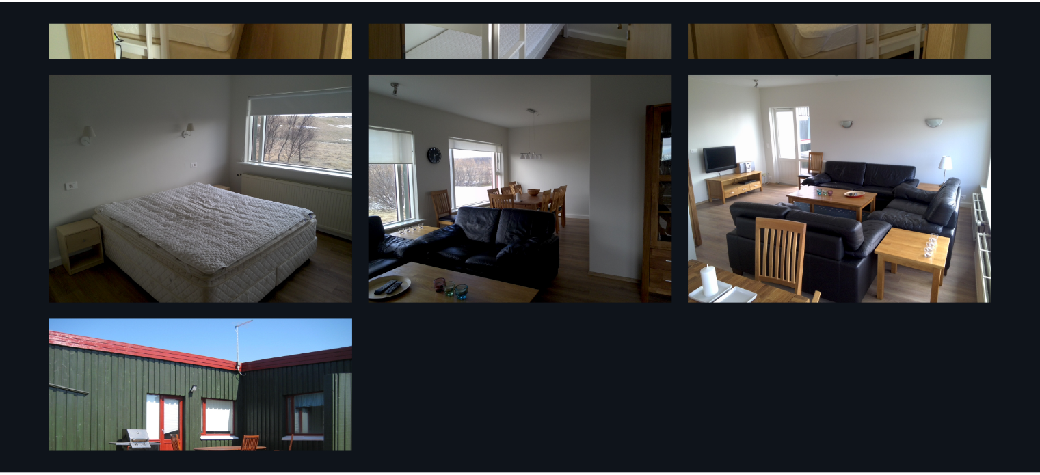
scroll to position [842, 0]
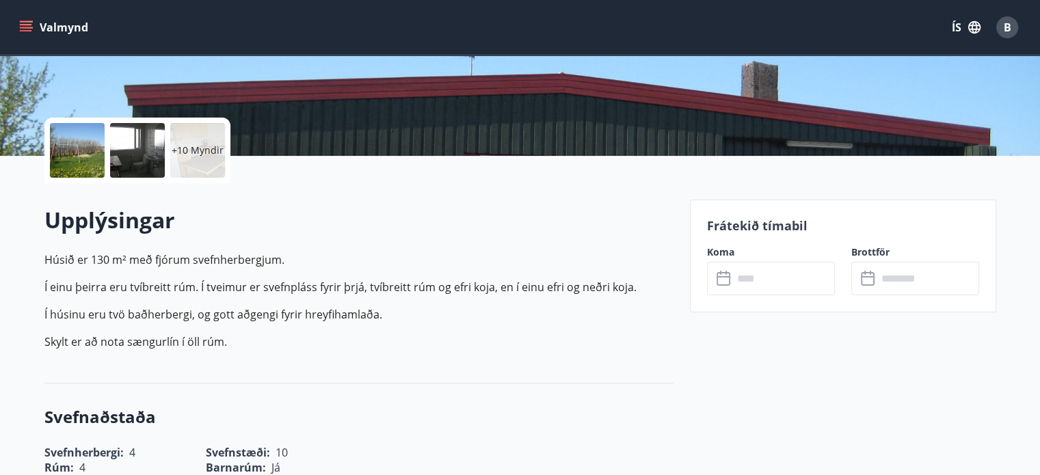
scroll to position [16, 0]
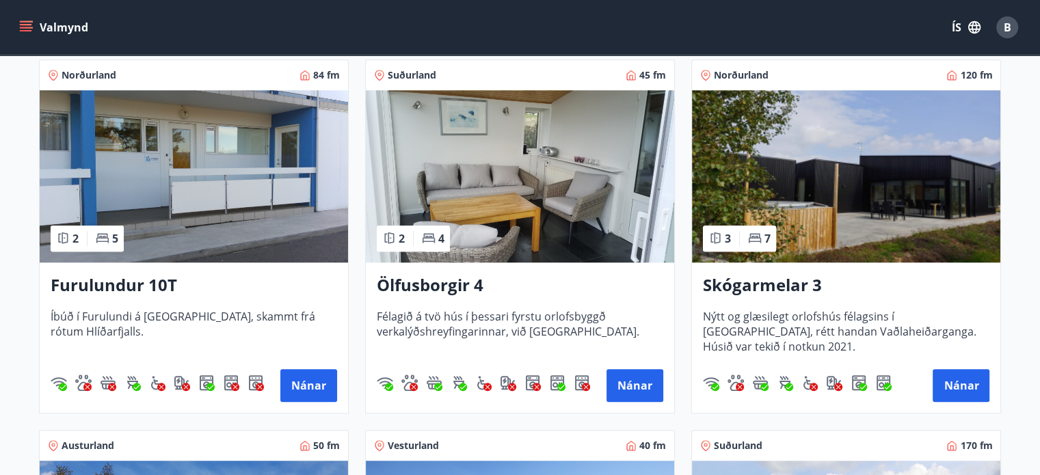
scroll to position [996, 0]
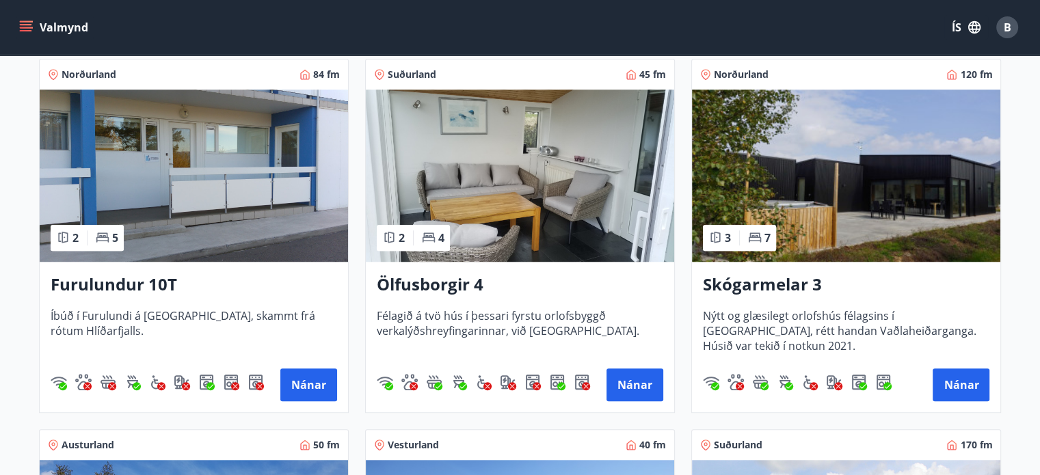
click at [686, 307] on div "Norðurland 120 fm 3 7 Skógarmelar 3 Nýtt og glæsilegt orlofshús félagsins í [GE…" at bounding box center [838, 227] width 326 height 371
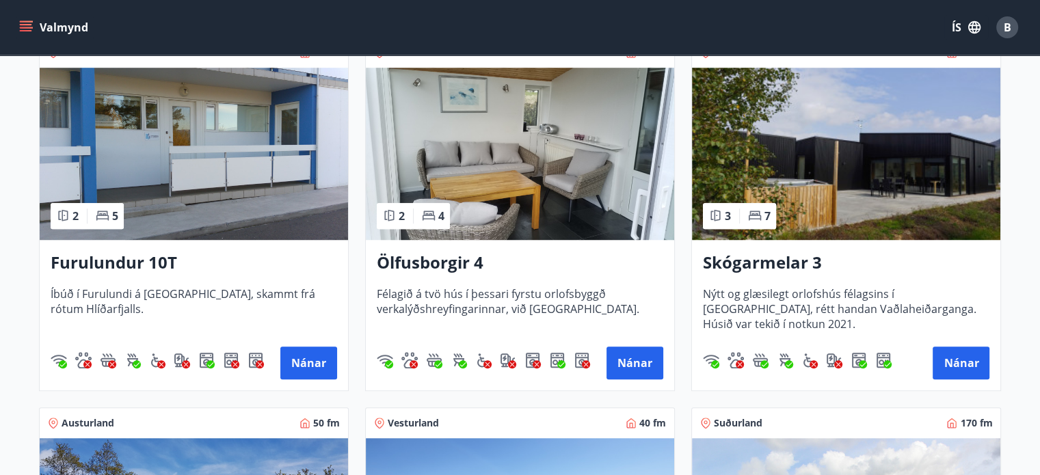
scroll to position [1017, 0]
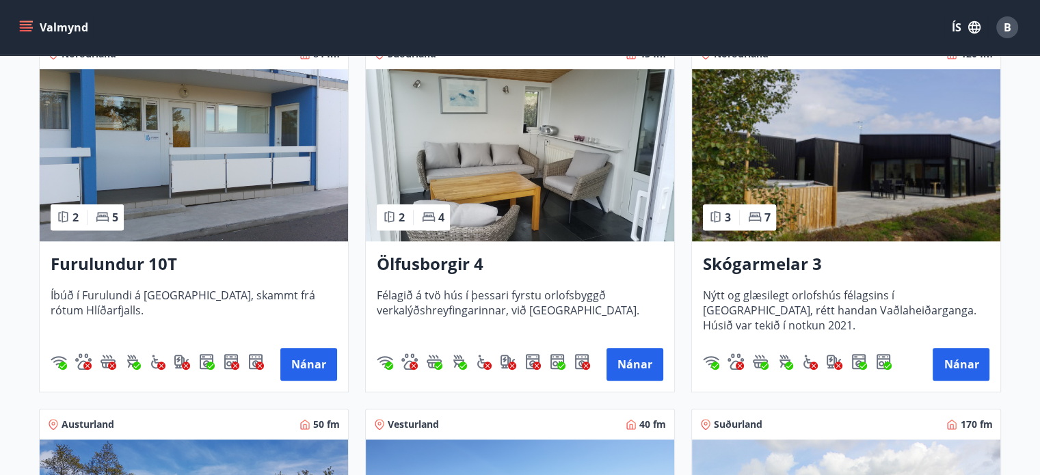
click at [769, 255] on h3 "Skógarmelar 3" at bounding box center [846, 264] width 286 height 25
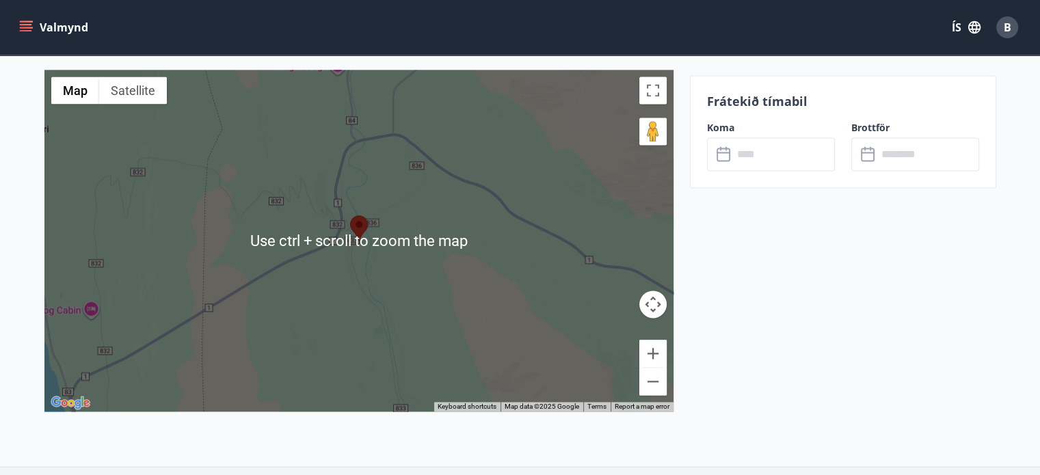
scroll to position [1897, 0]
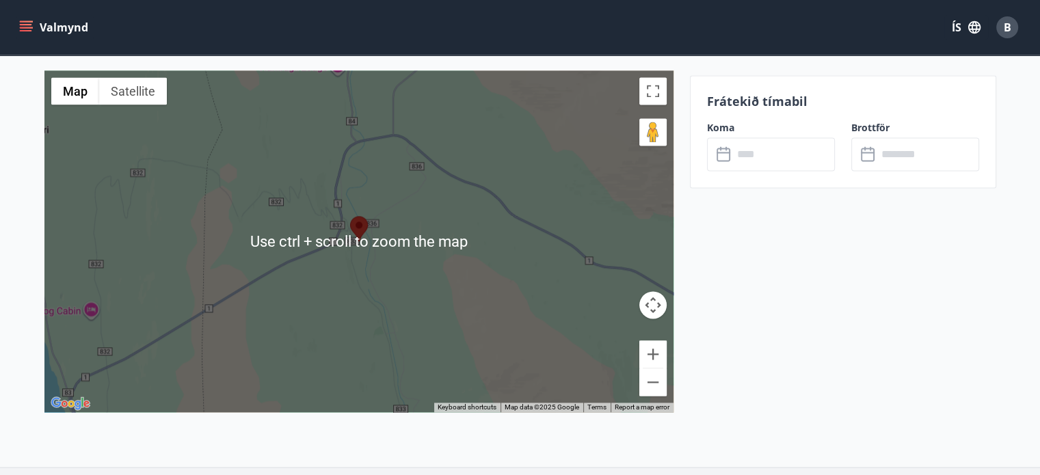
click at [473, 274] on div at bounding box center [358, 241] width 629 height 342
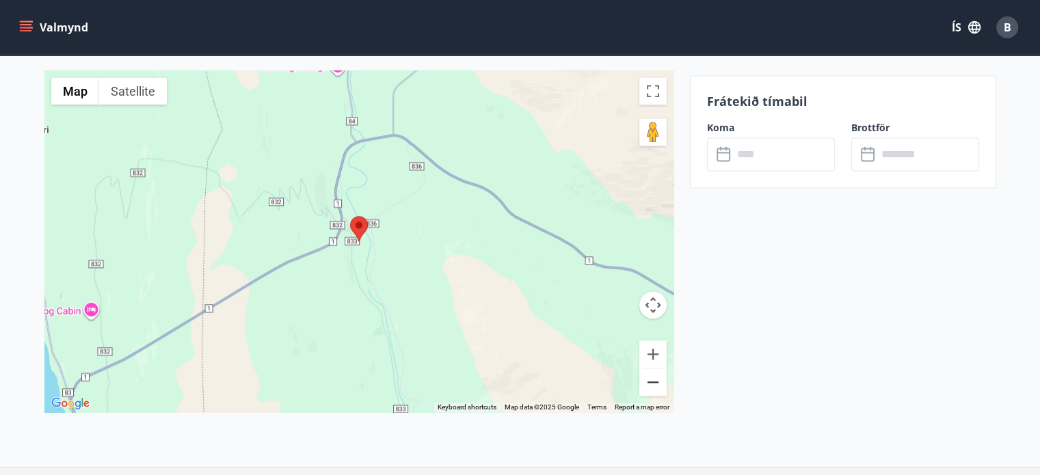
click at [659, 388] on button "Zoom out" at bounding box center [652, 382] width 27 height 27
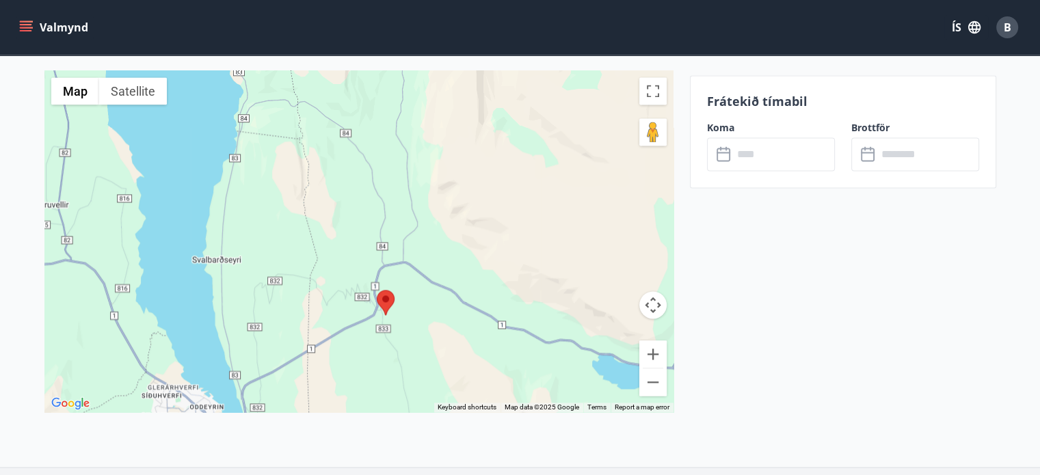
drag, startPoint x: 336, startPoint y: 235, endPoint x: 382, endPoint y: 367, distance: 140.3
click at [382, 367] on div at bounding box center [358, 241] width 629 height 342
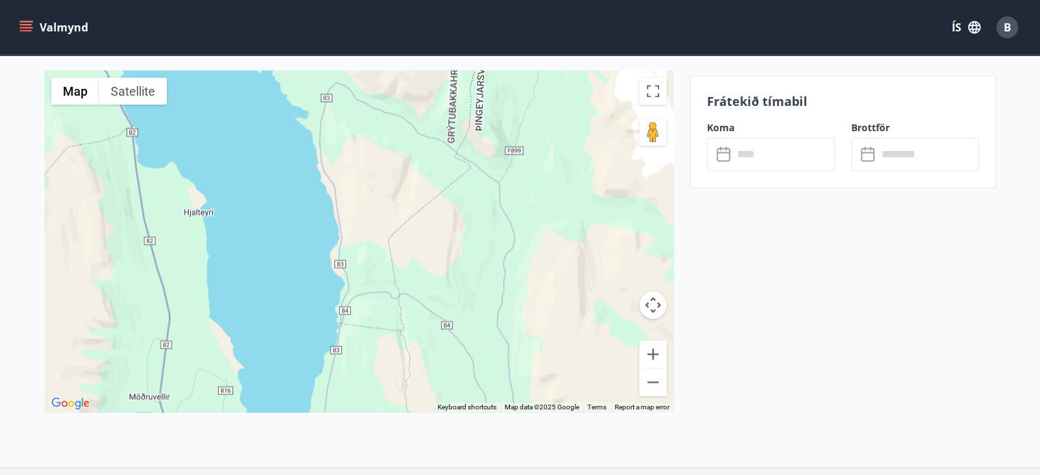
drag, startPoint x: 360, startPoint y: 291, endPoint x: 438, endPoint y: 446, distance: 173.7
click at [438, 446] on div "Skógarmelar 3 - 607 [GEOGRAPHIC_DATA] ← Move left → Move right ↑ Move up ↓ Move…" at bounding box center [358, 253] width 629 height 428
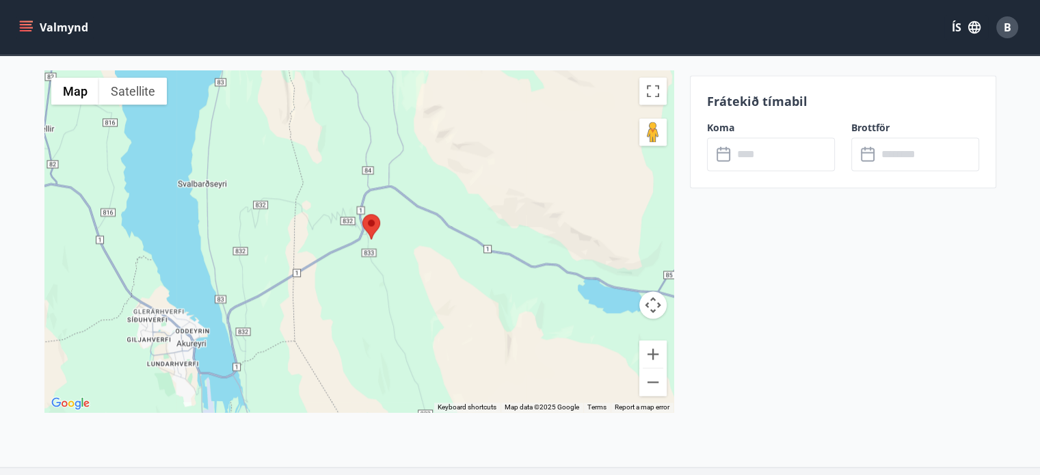
drag, startPoint x: 421, startPoint y: 299, endPoint x: 319, endPoint y: -25, distance: 340.4
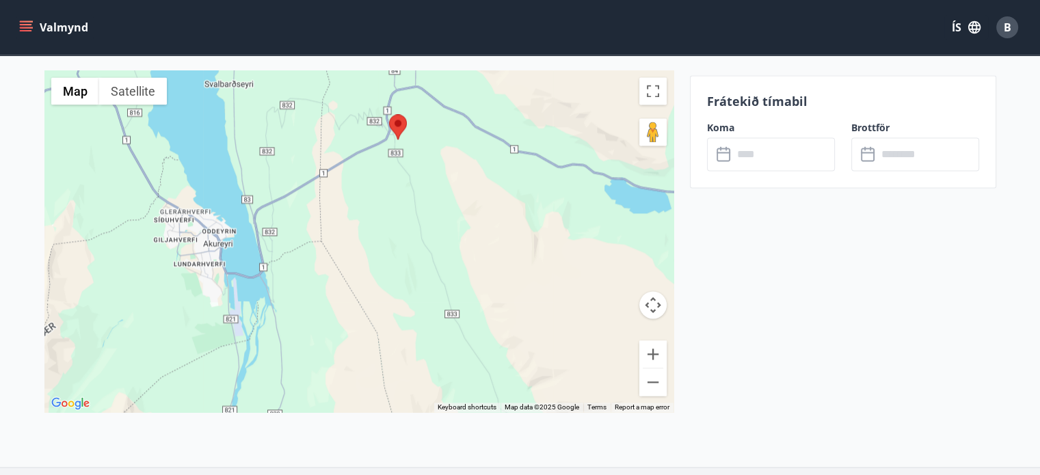
drag, startPoint x: 298, startPoint y: 218, endPoint x: 325, endPoint y: 152, distance: 71.7
click at [325, 152] on div at bounding box center [358, 241] width 629 height 342
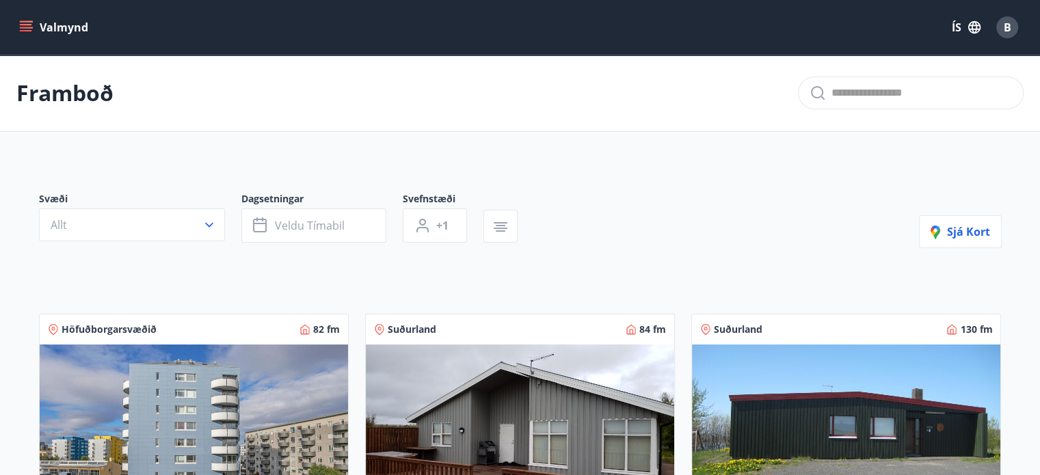
click at [681, 229] on div "Svæði Allt Dagsetningar Veldu tímabil Svefnstæði +1 Sjá kort" at bounding box center [520, 220] width 963 height 56
click at [25, 25] on icon "menu" at bounding box center [26, 24] width 12 height 1
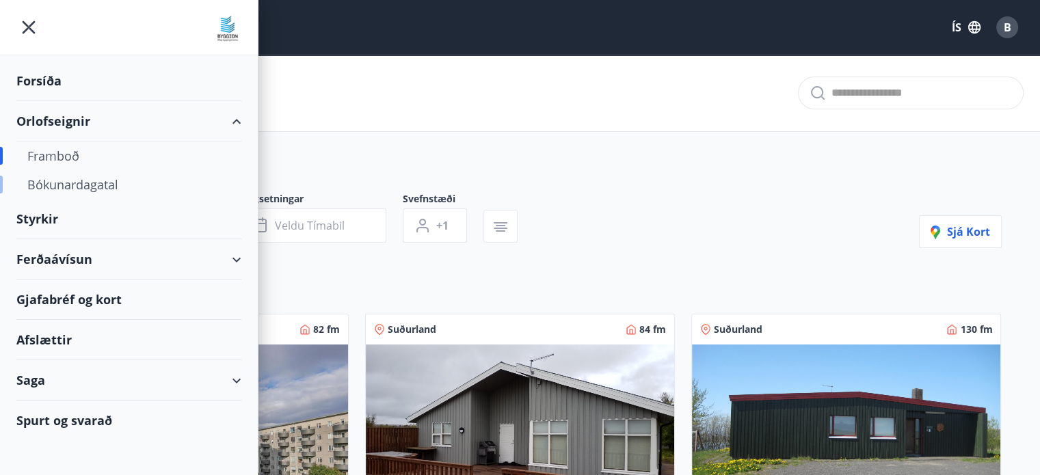
click at [72, 183] on div "Bókunardagatal" at bounding box center [128, 184] width 203 height 29
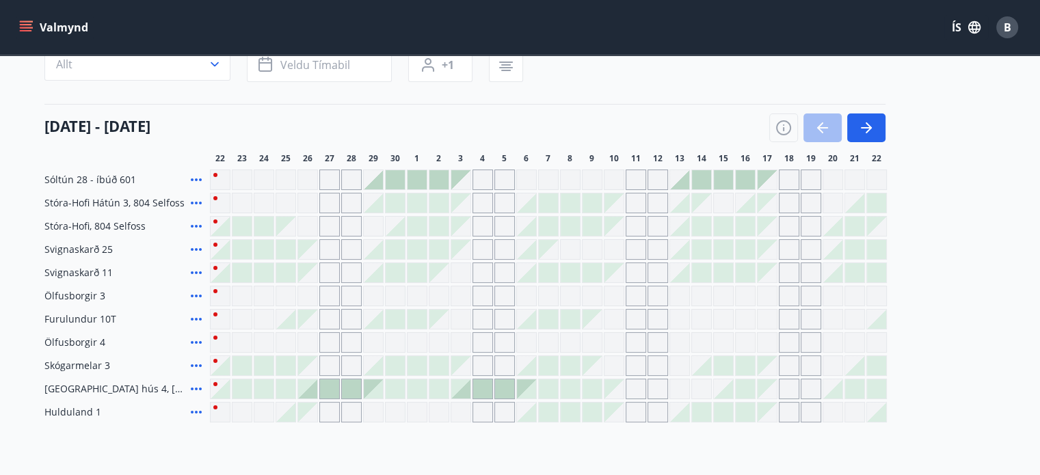
scroll to position [131, 0]
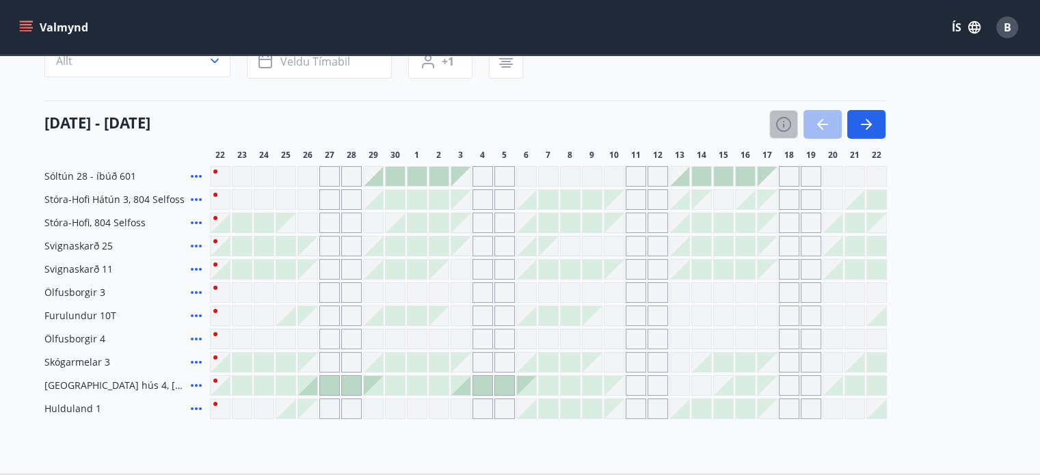
click at [778, 133] on button "button" at bounding box center [783, 124] width 29 height 29
click at [784, 124] on icon "button" at bounding box center [783, 124] width 16 height 16
click at [862, 121] on icon "button" at bounding box center [866, 124] width 16 height 16
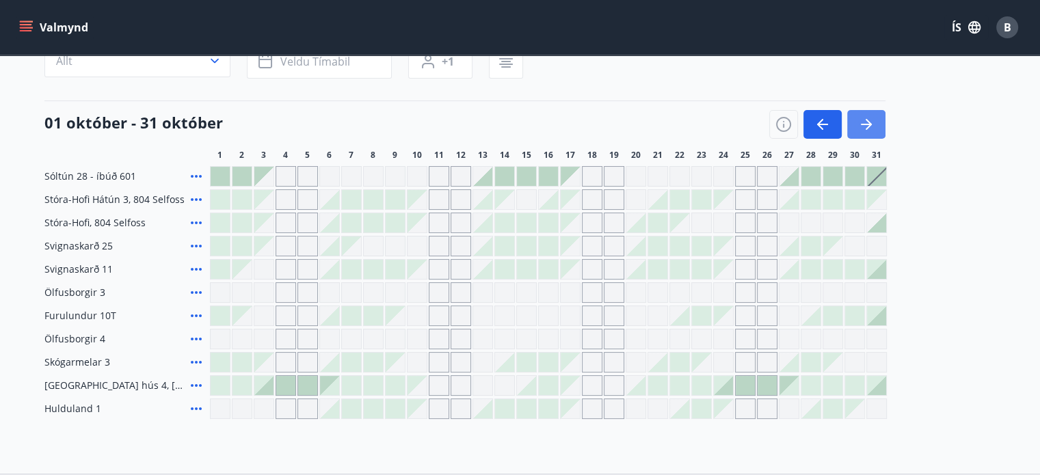
click at [870, 125] on icon "button" at bounding box center [866, 124] width 16 height 16
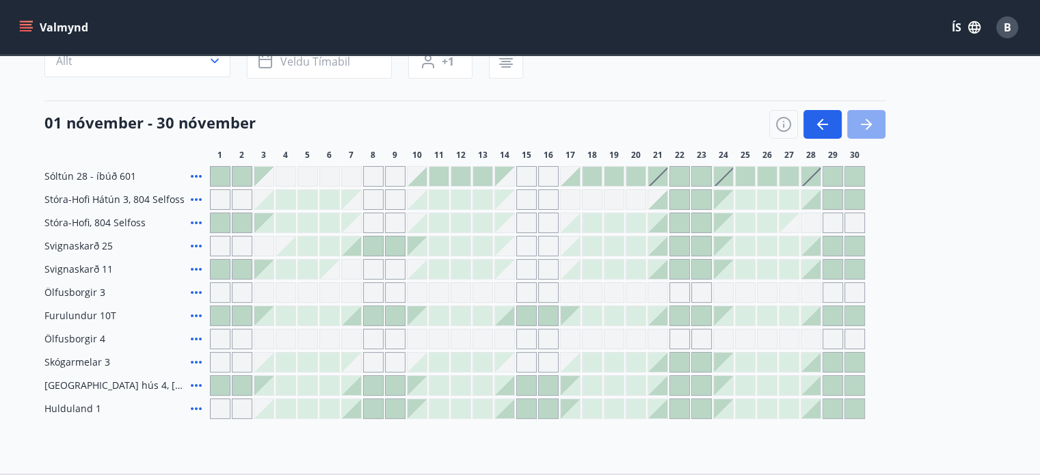
click at [870, 125] on icon "button" at bounding box center [866, 124] width 16 height 16
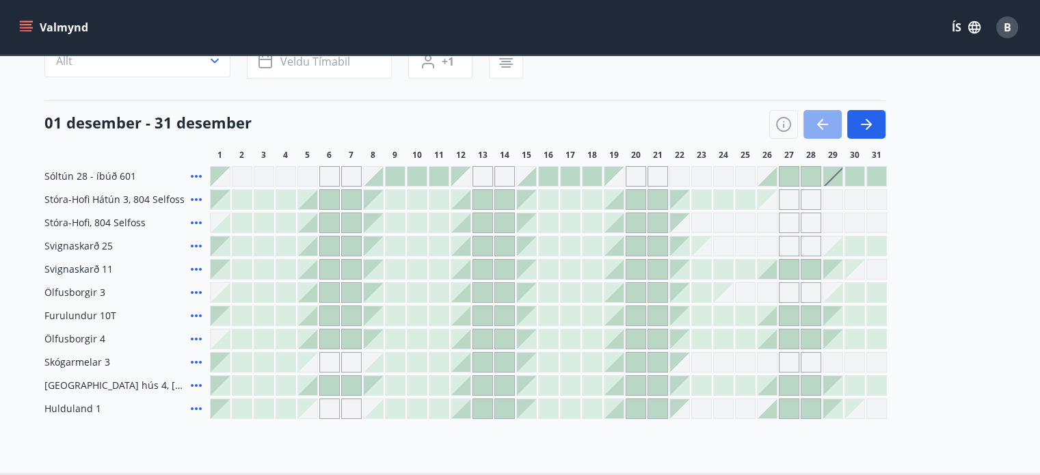
click at [826, 122] on icon "button" at bounding box center [822, 124] width 16 height 16
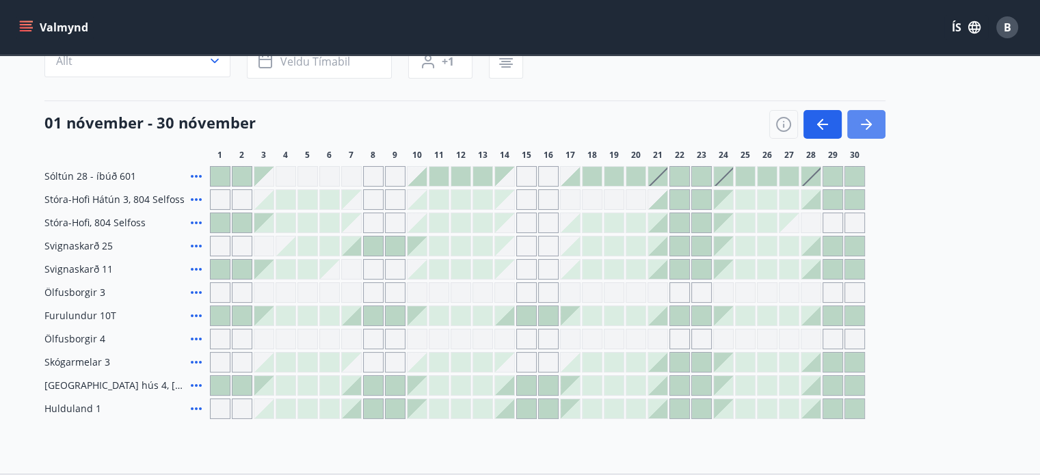
click at [876, 115] on button "button" at bounding box center [866, 124] width 38 height 29
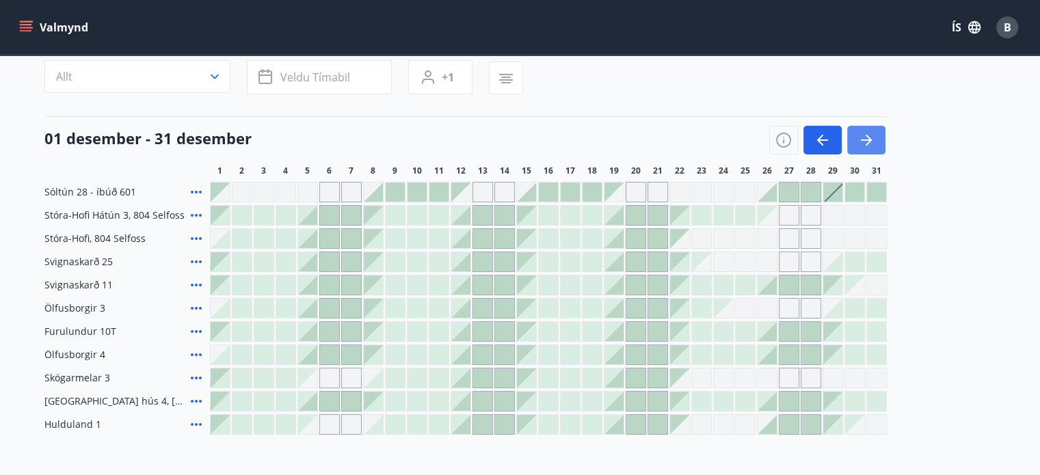
scroll to position [115, 0]
